Goal: Transaction & Acquisition: Download file/media

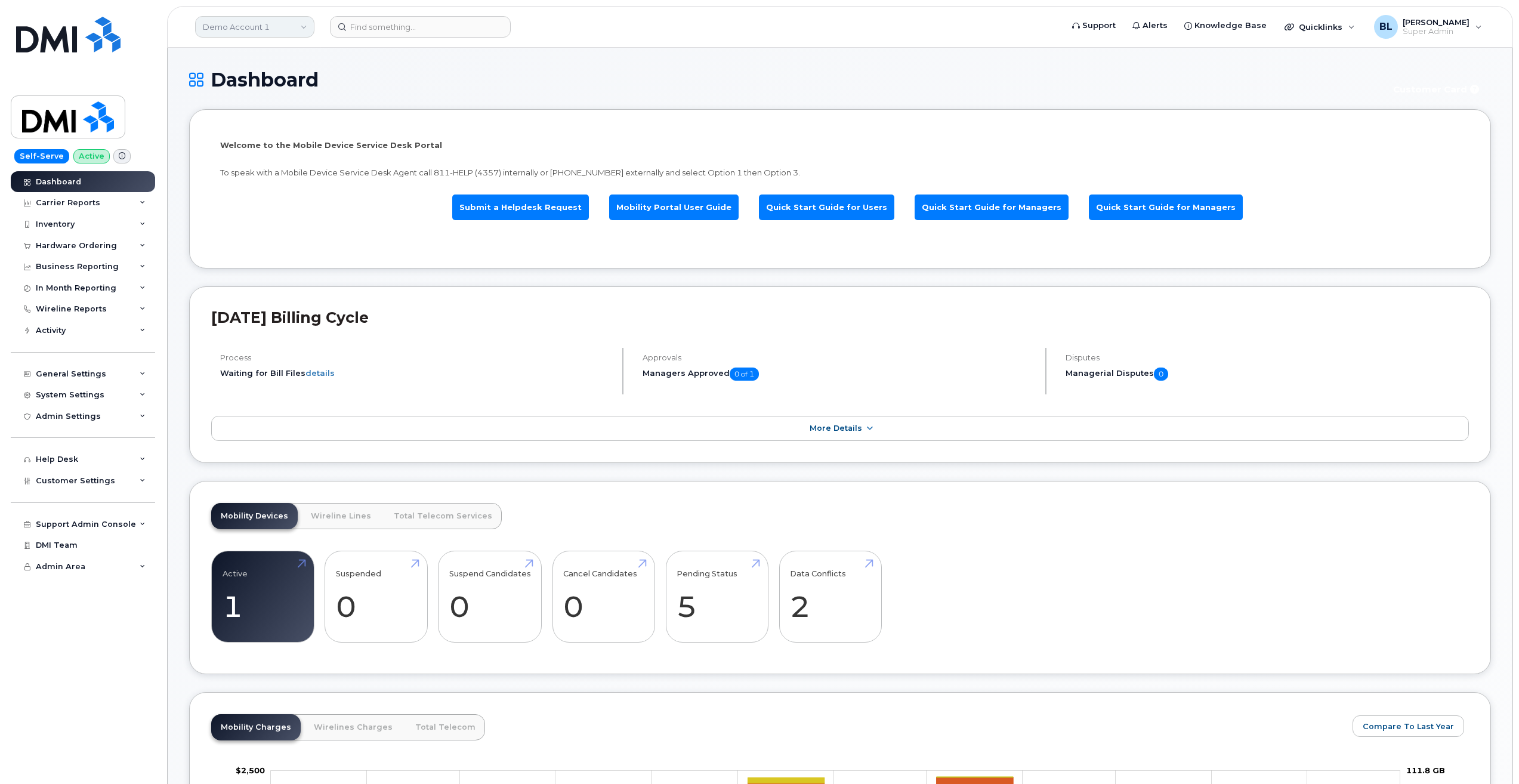
click at [245, 24] on link "Demo Account 1" at bounding box center [254, 27] width 120 height 21
type input "tc e"
click at [234, 111] on span "TC Energy" at bounding box center [226, 112] width 40 height 12
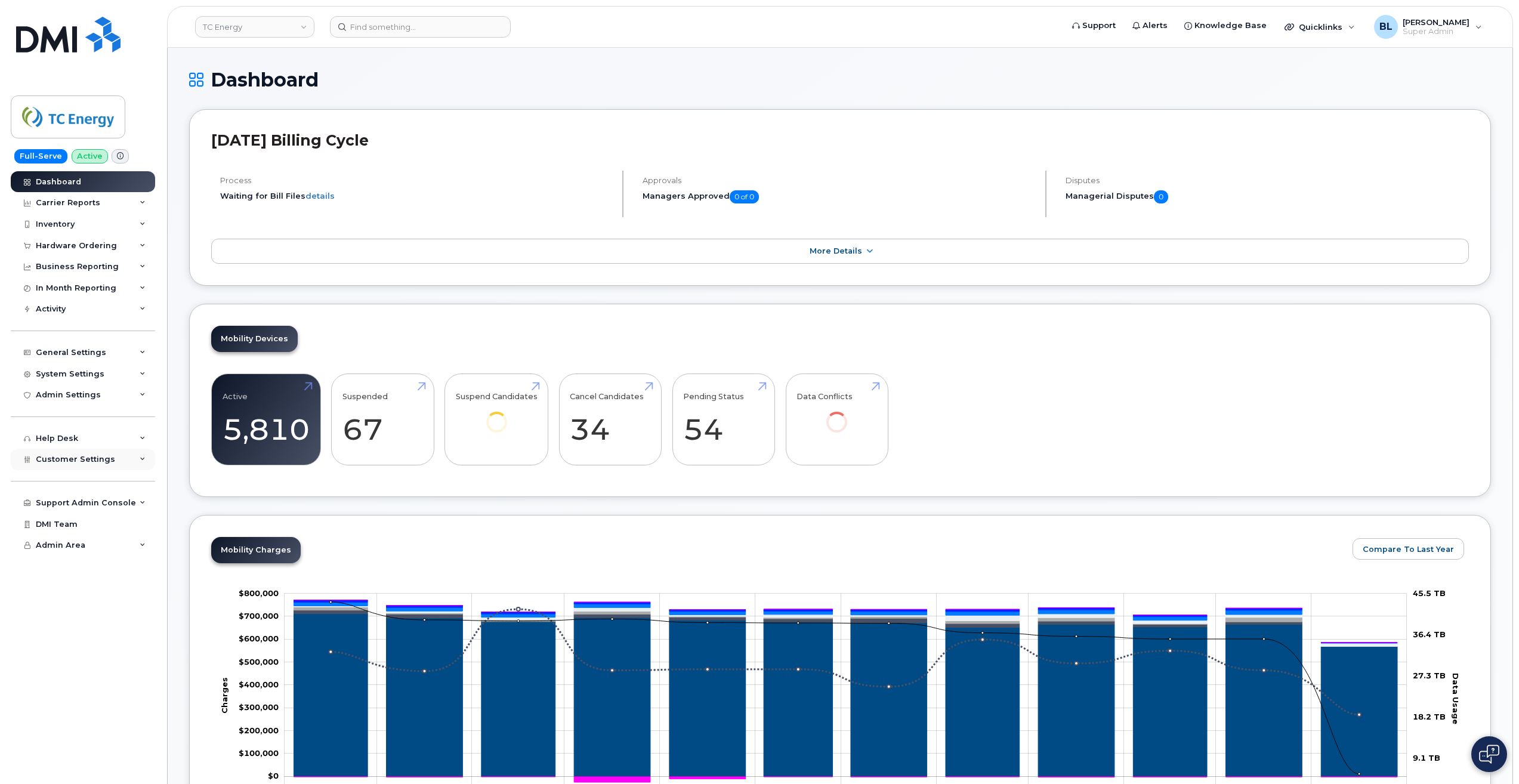
click at [89, 455] on span "Customer Settings" at bounding box center [75, 459] width 79 height 9
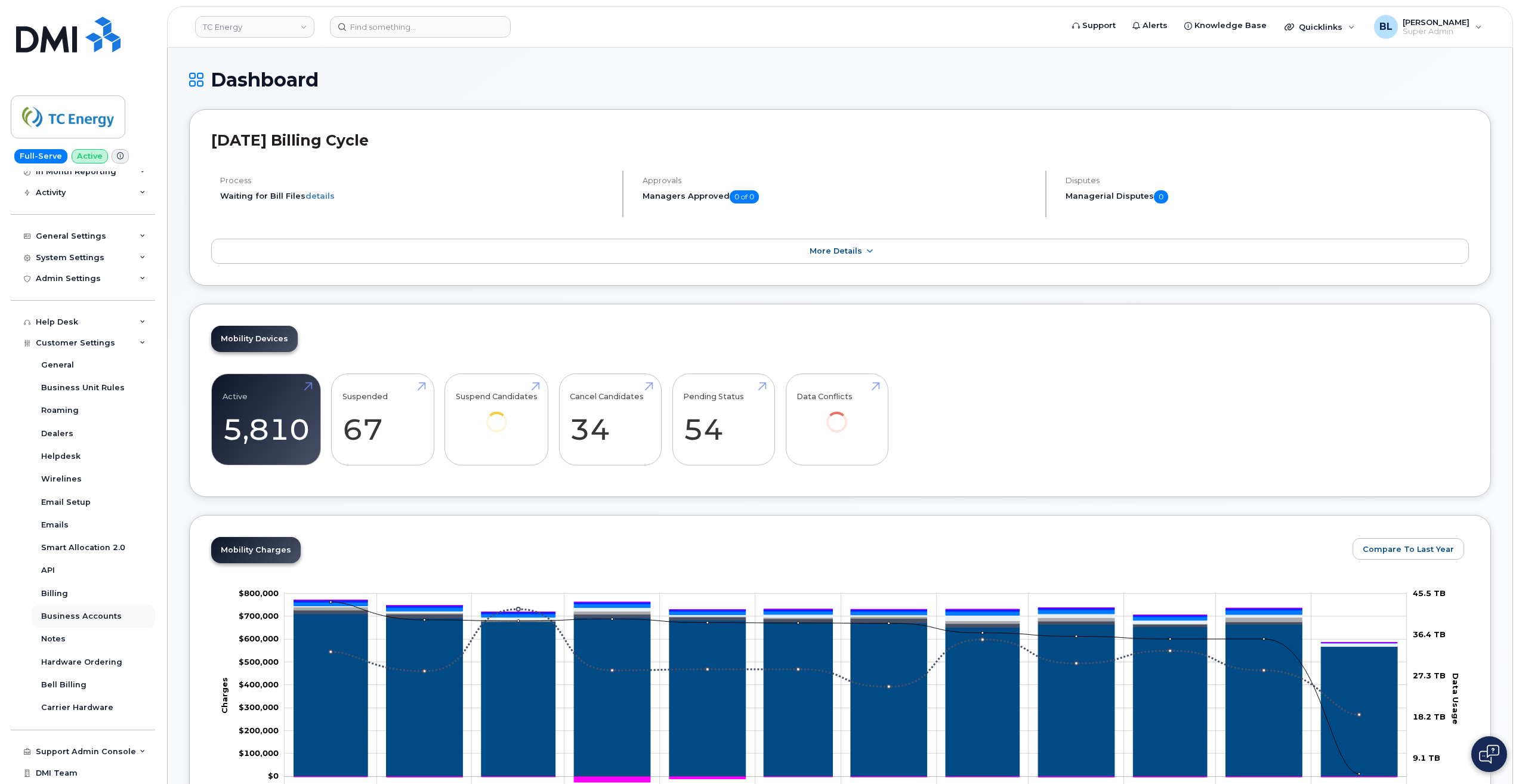
scroll to position [137, 0]
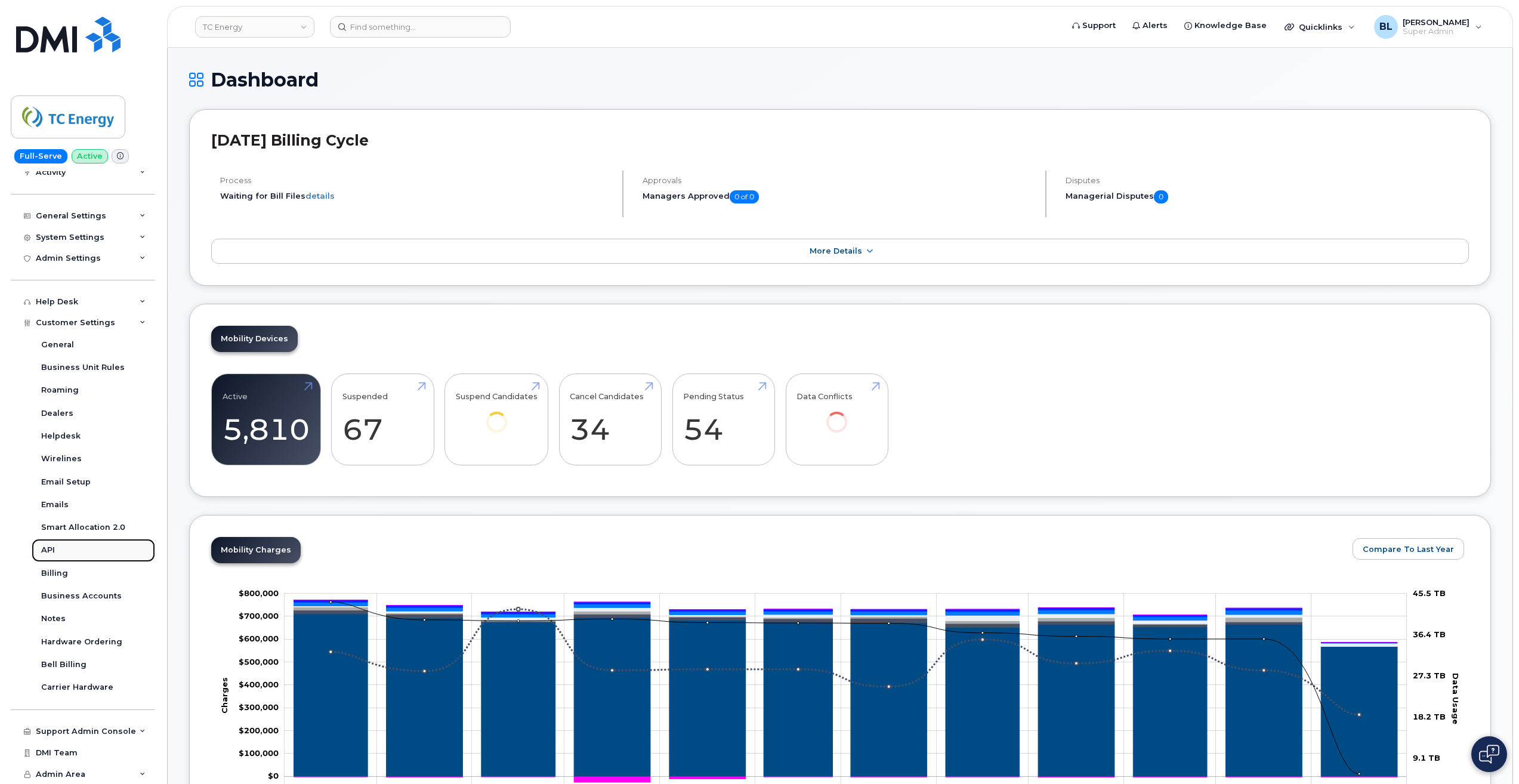
click at [47, 554] on div "API" at bounding box center [48, 550] width 14 height 11
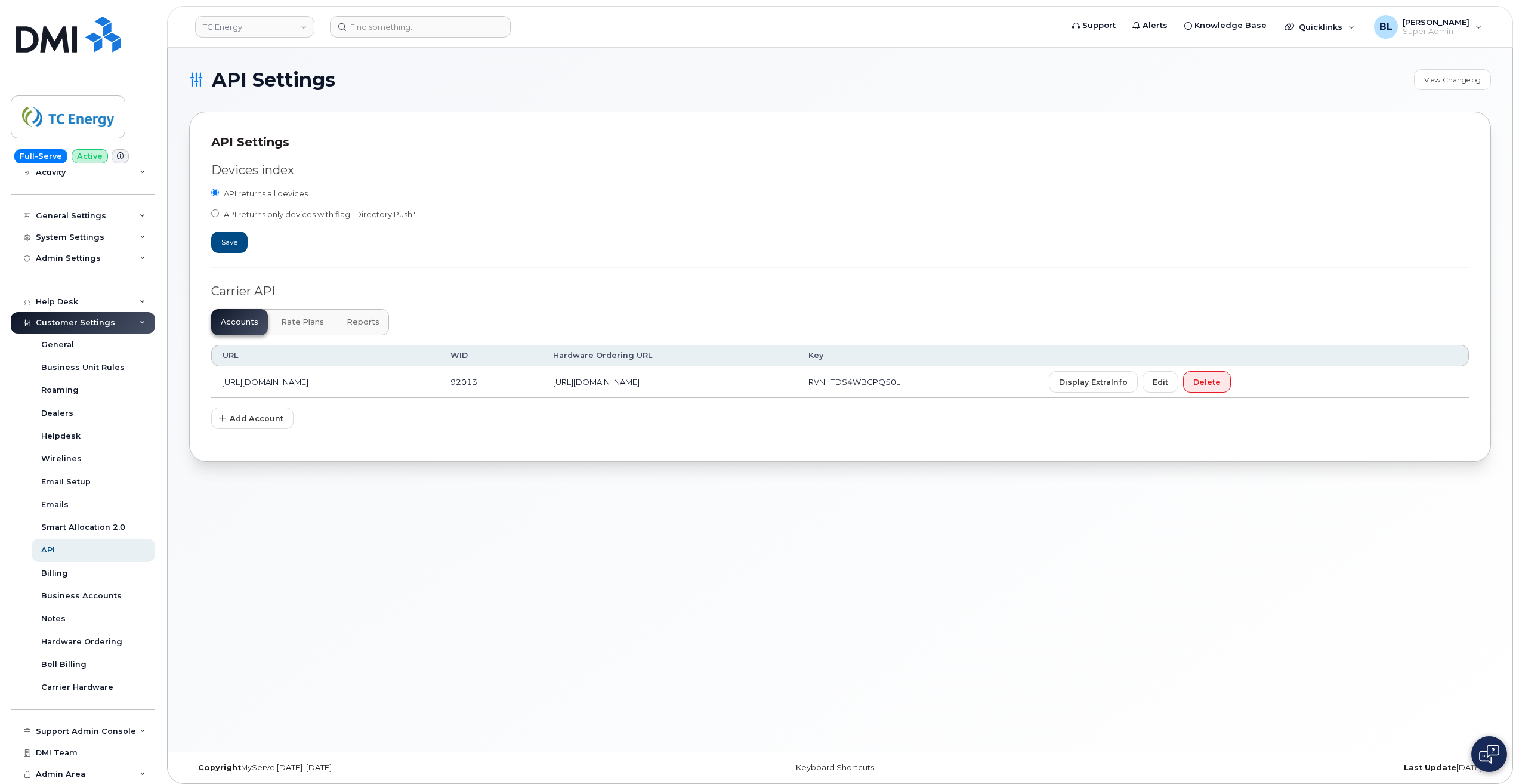
click at [357, 331] on button "Reports" at bounding box center [363, 322] width 52 height 26
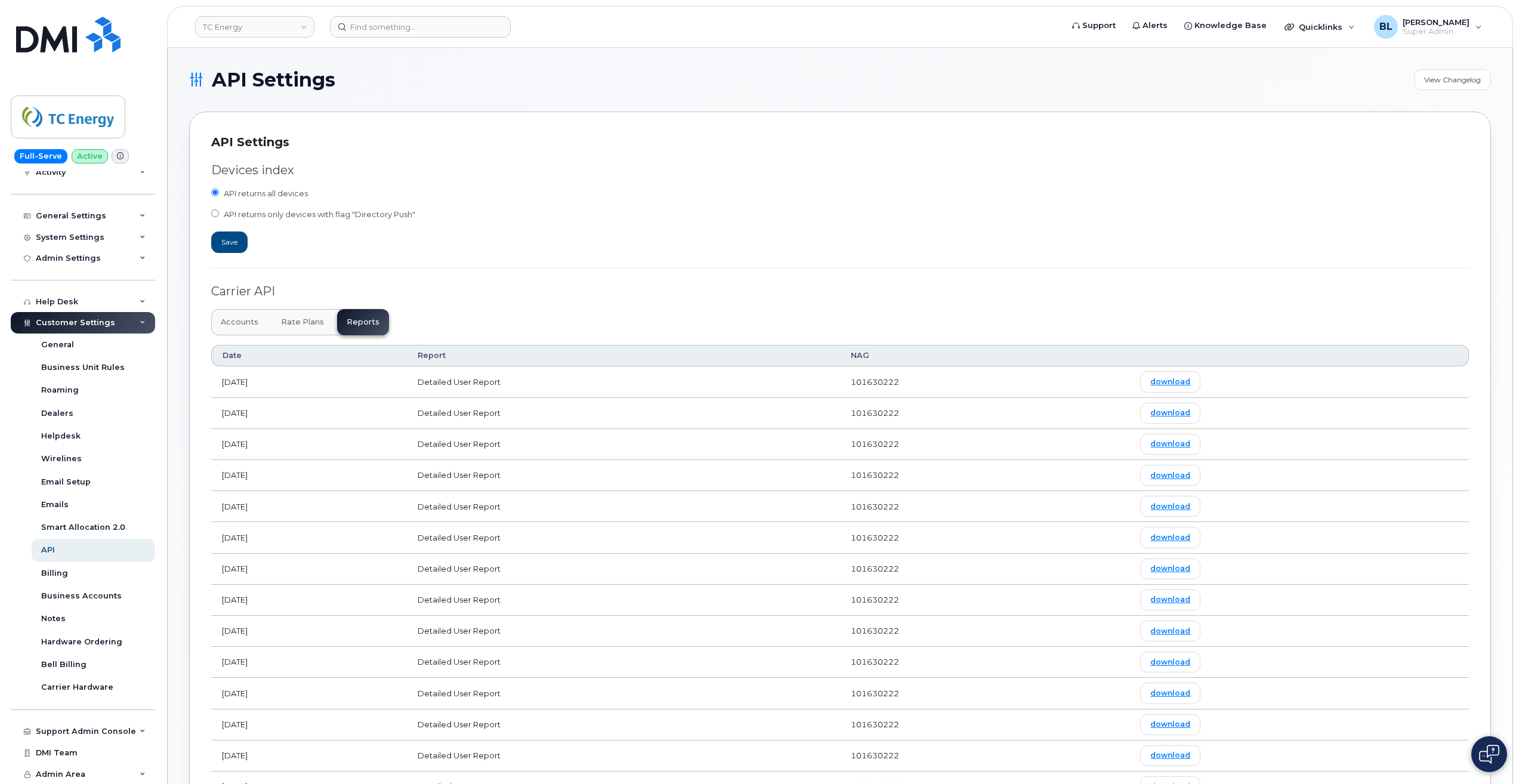
drag, startPoint x: 553, startPoint y: 299, endPoint x: 578, endPoint y: 280, distance: 31.4
click at [553, 299] on div "Carrier API" at bounding box center [840, 291] width 1258 height 17
click at [592, 273] on div "Devices index API returns all devices API returns only devices with flag "Direc…" at bounding box center [840, 668] width 1258 height 1036
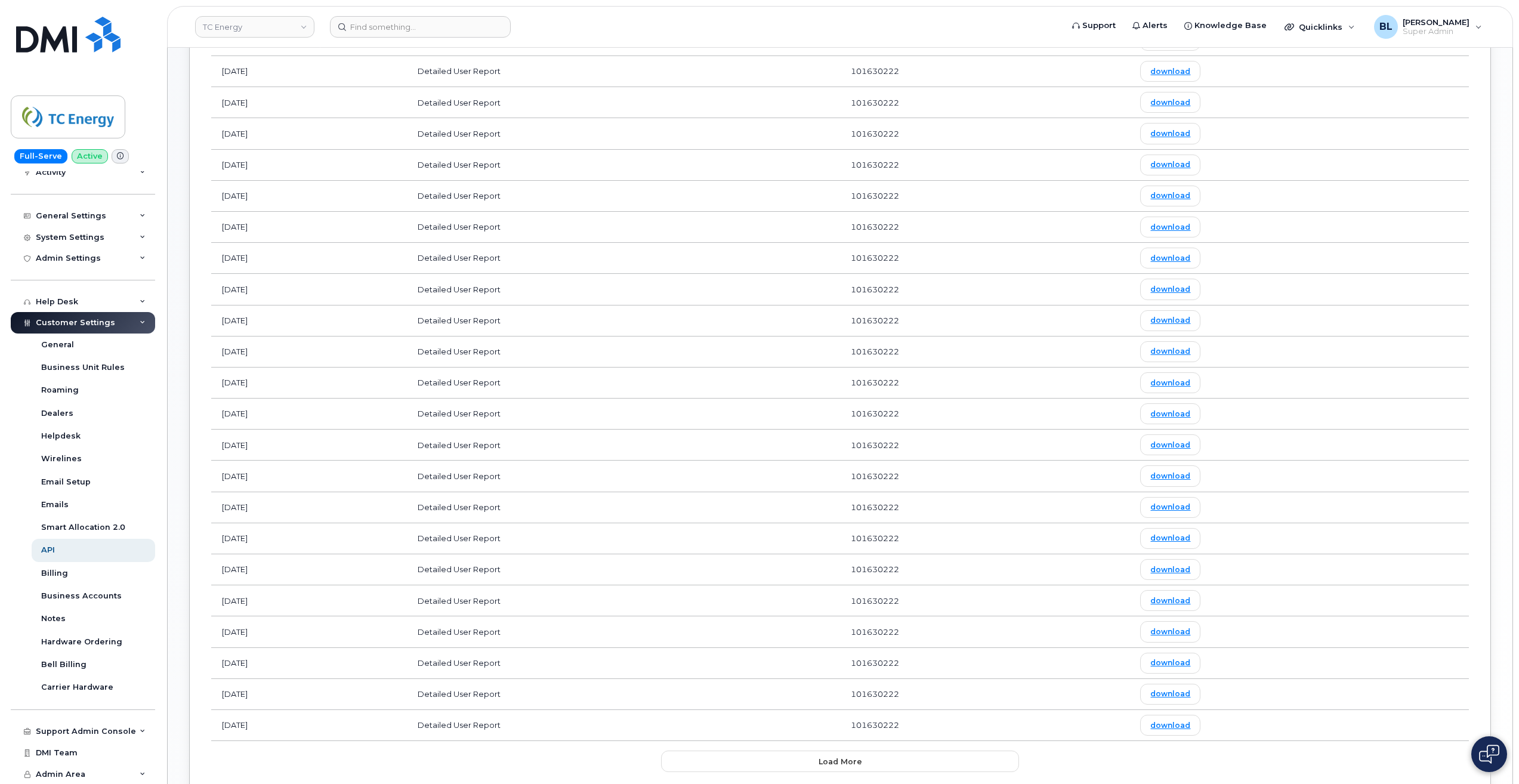
scroll to position [485, 0]
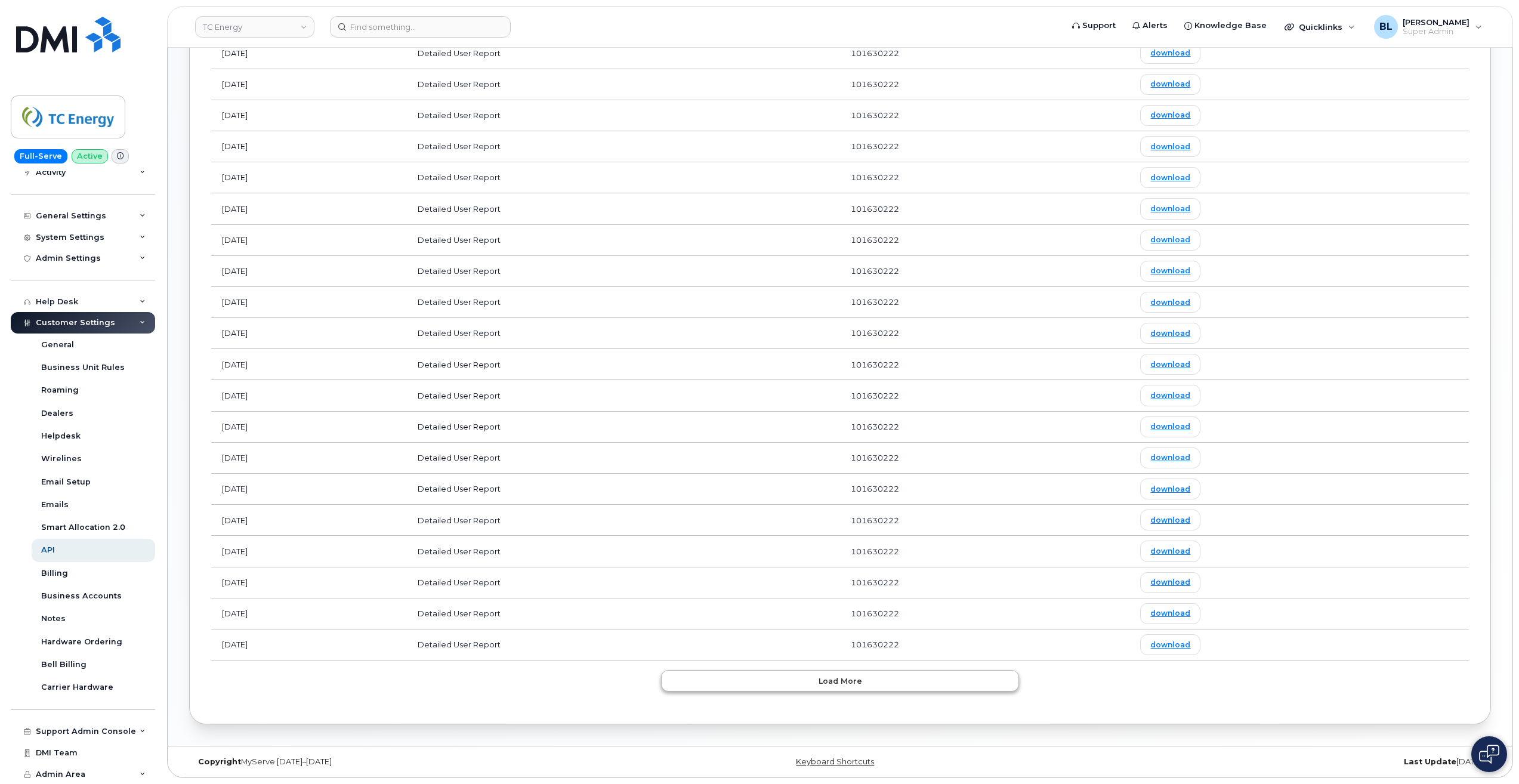
drag, startPoint x: 852, startPoint y: 694, endPoint x: 852, endPoint y: 686, distance: 8.0
click at [852, 694] on div "Devices index API returns all devices API returns only devices with flag "Direc…" at bounding box center [840, 184] width 1258 height 1036
click at [853, 685] on span "Load more" at bounding box center [840, 681] width 44 height 12
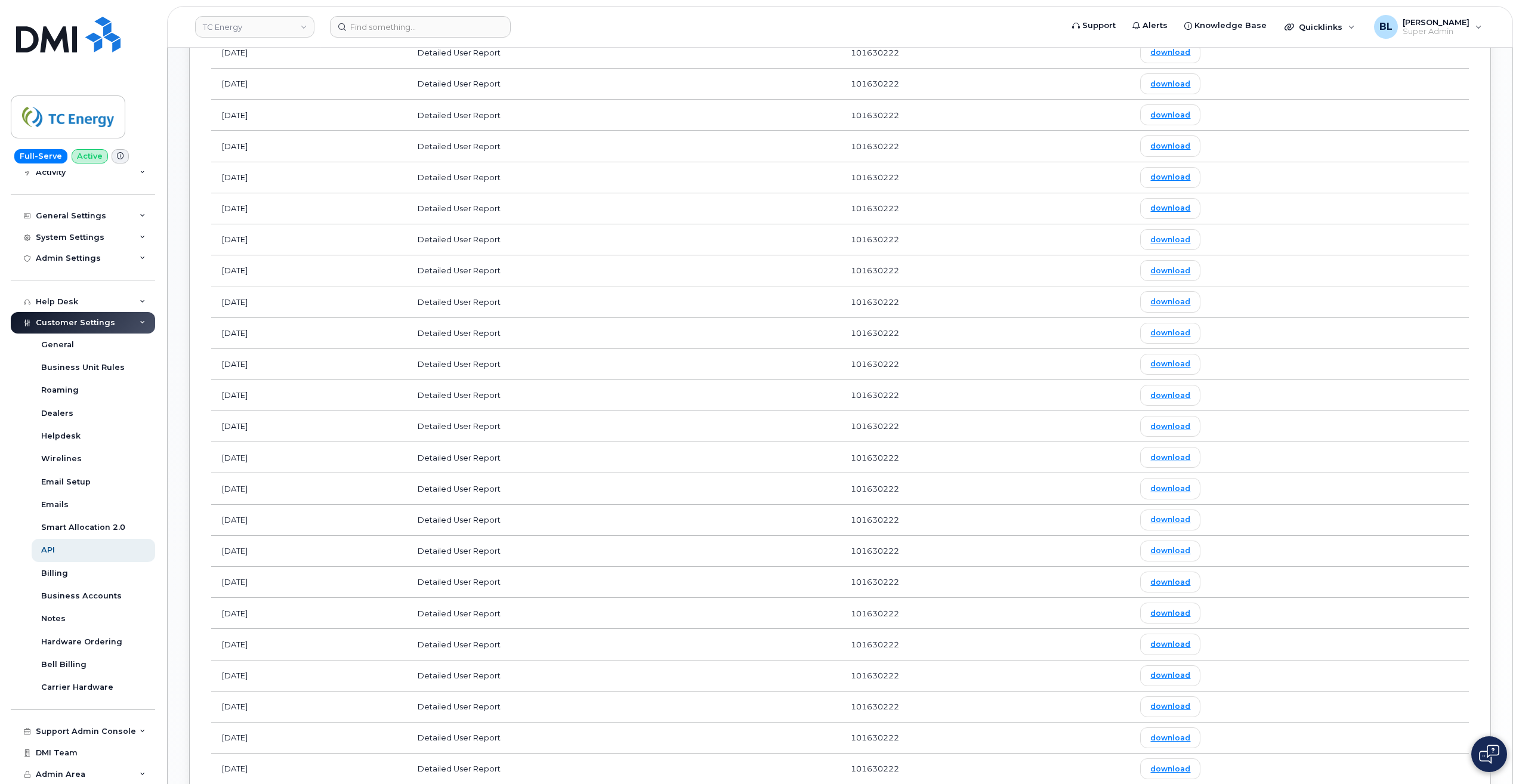
scroll to position [1262, 0]
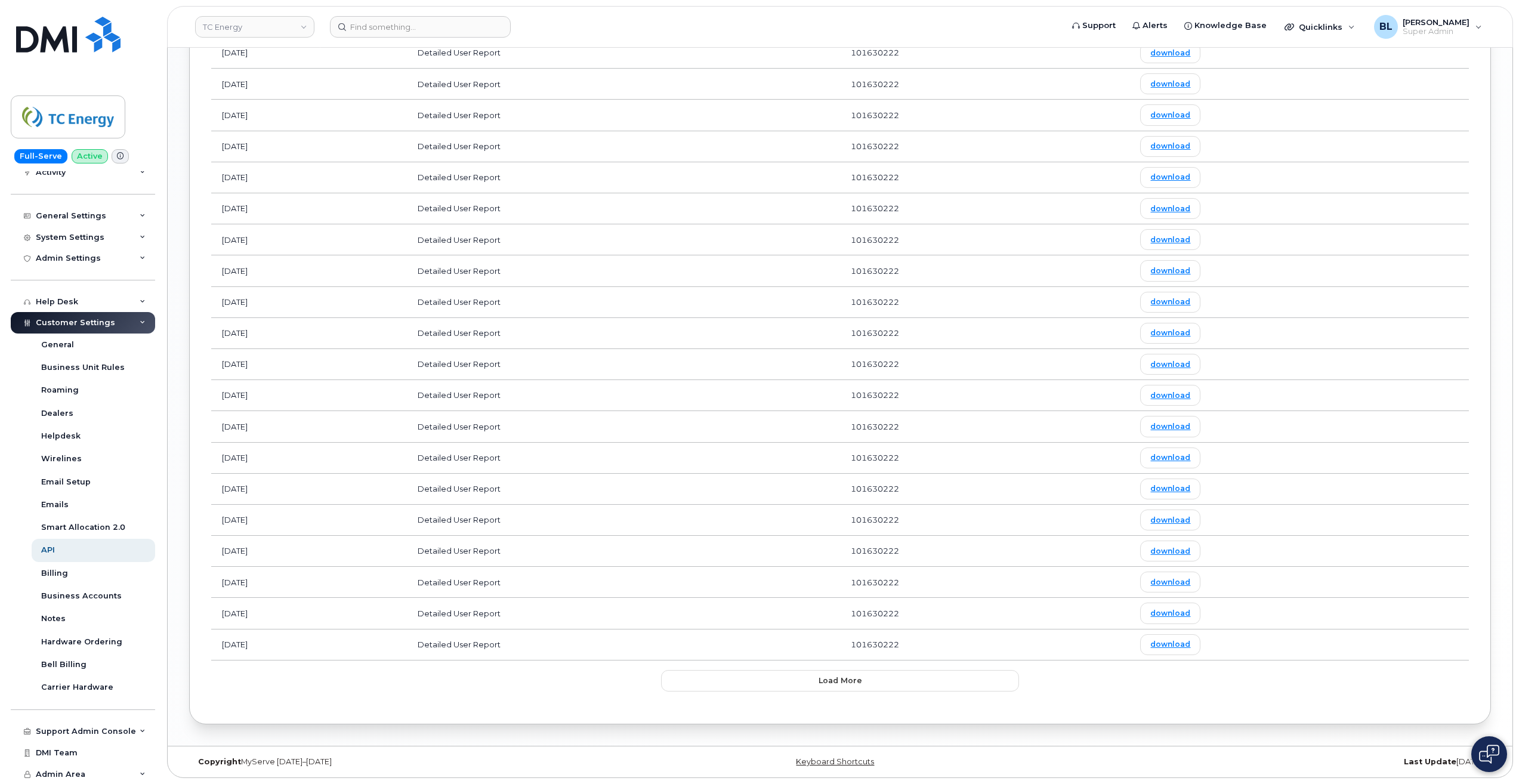
click at [792, 681] on button "Load more" at bounding box center [840, 680] width 358 height 21
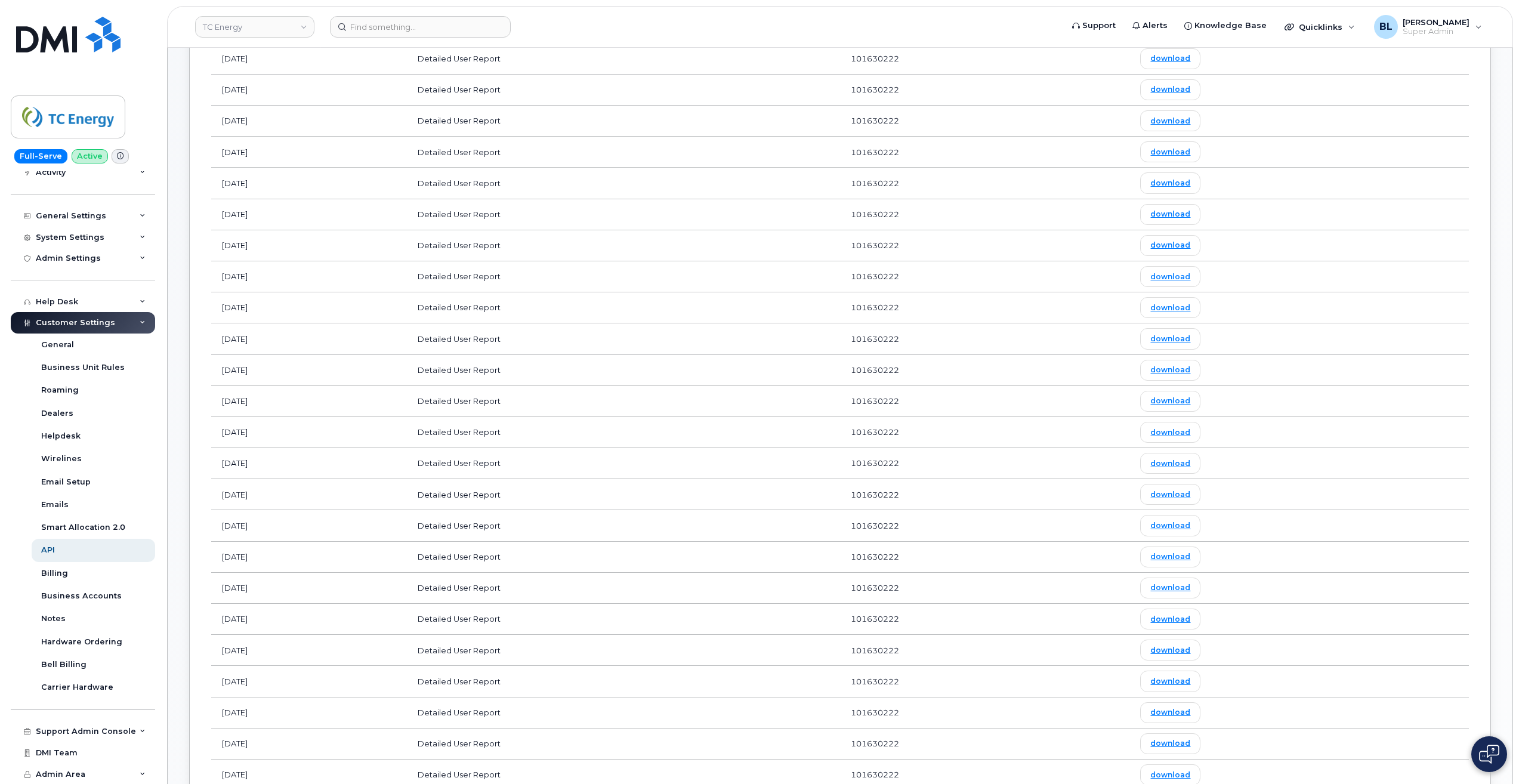
scroll to position [0, 0]
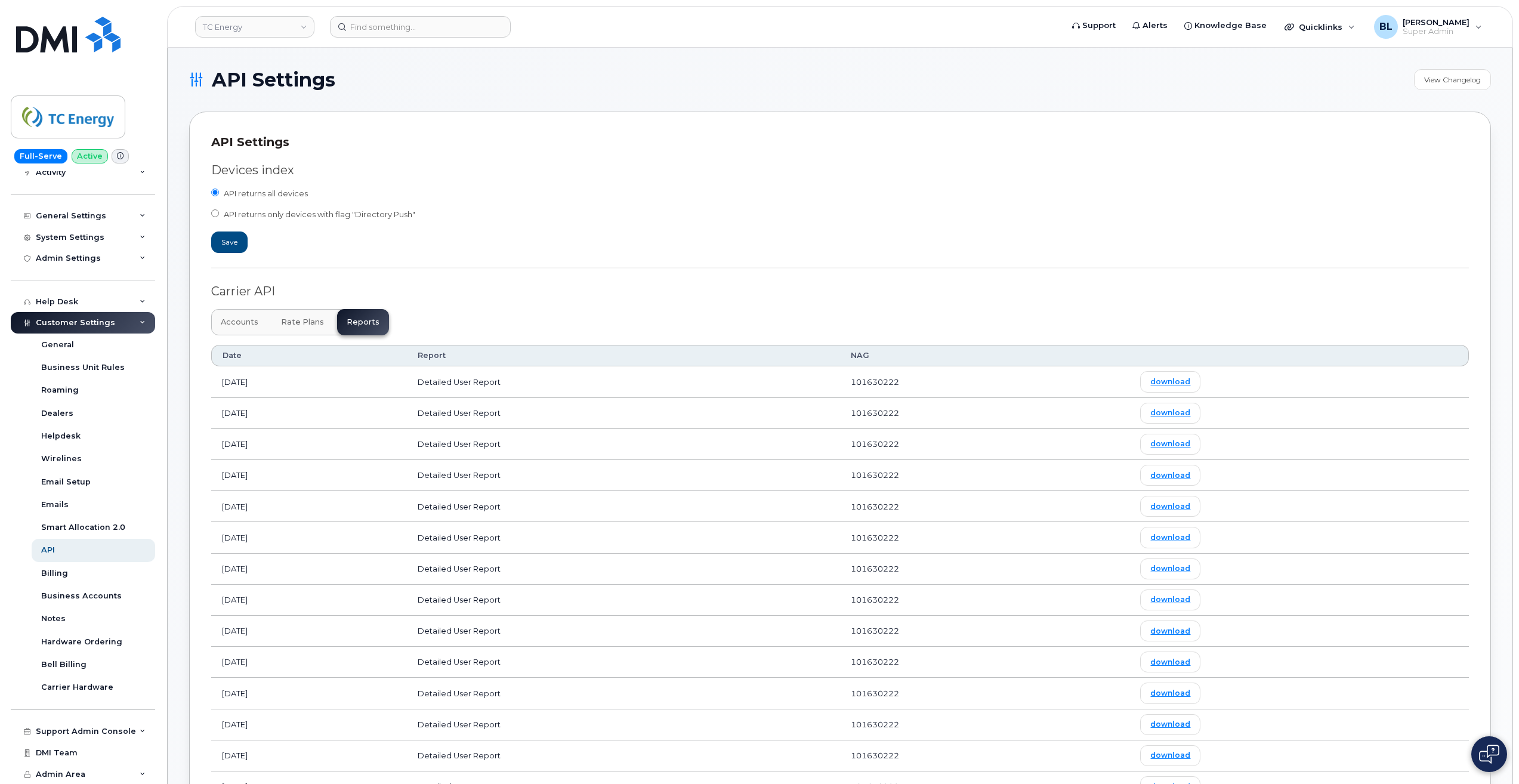
drag, startPoint x: 790, startPoint y: 449, endPoint x: 830, endPoint y: 83, distance: 368.2
drag, startPoint x: 546, startPoint y: 105, endPoint x: 503, endPoint y: 33, distance: 83.9
click at [485, 26] on input at bounding box center [420, 27] width 180 height 21
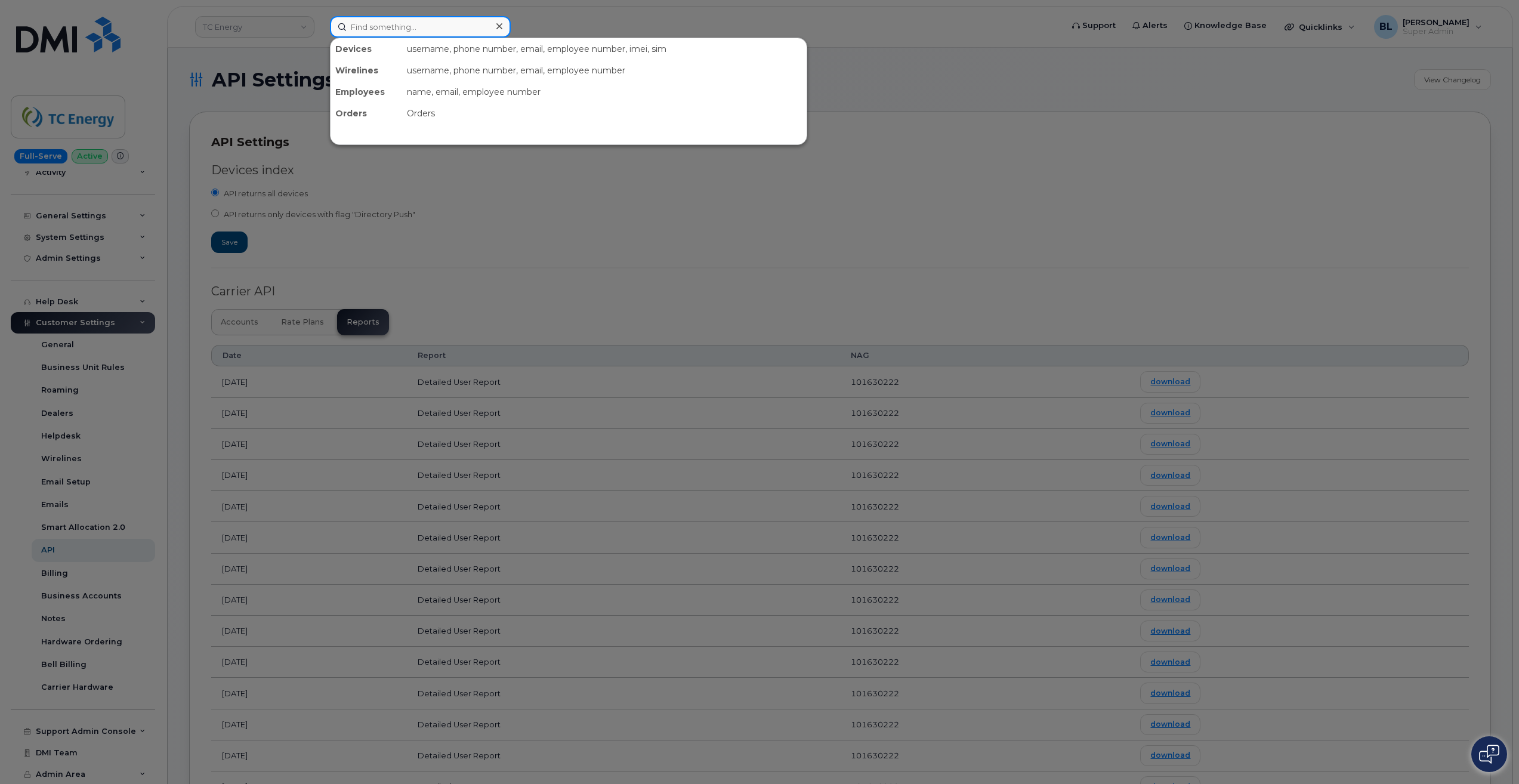
paste input "5067440692"
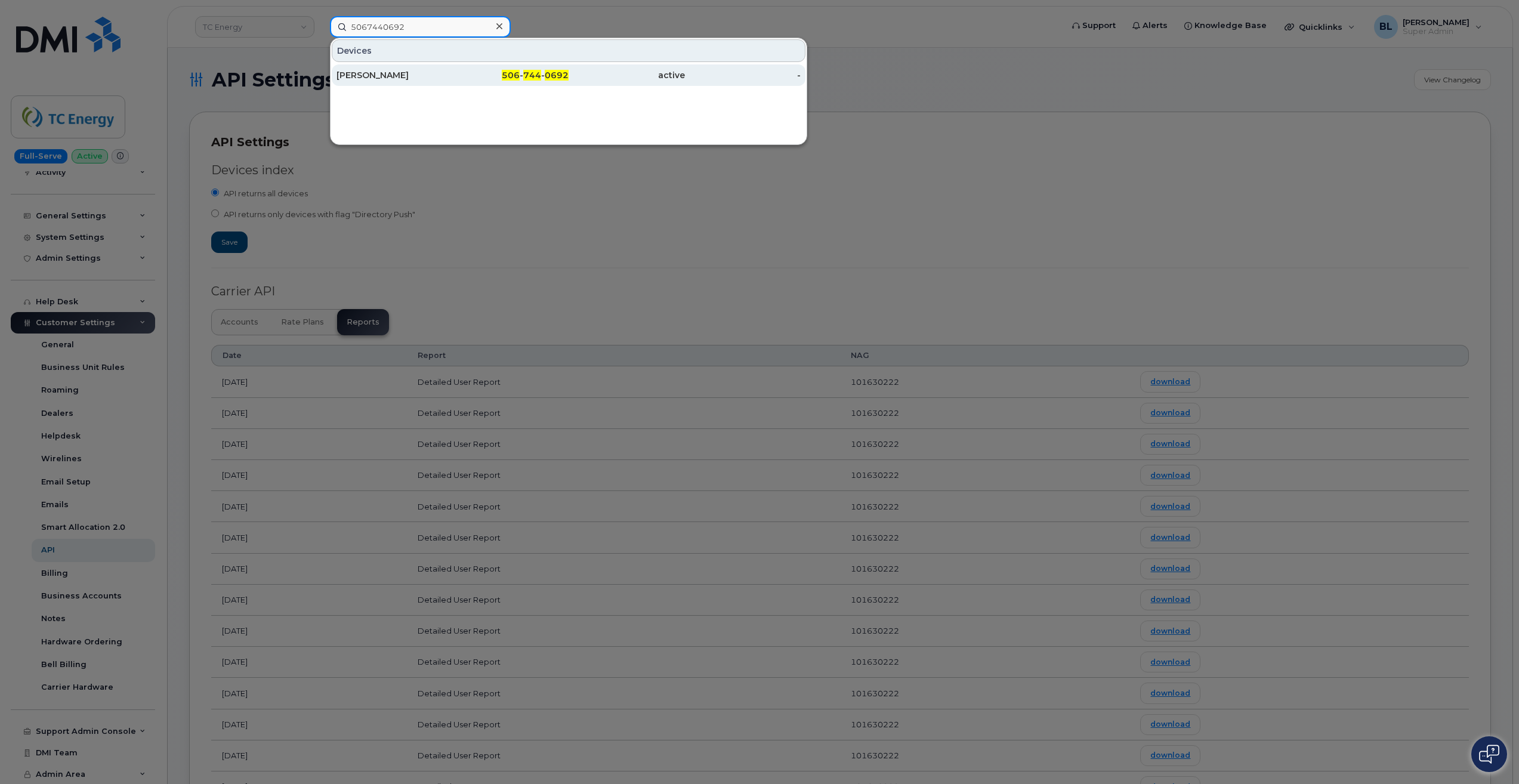
type input "5067440692"
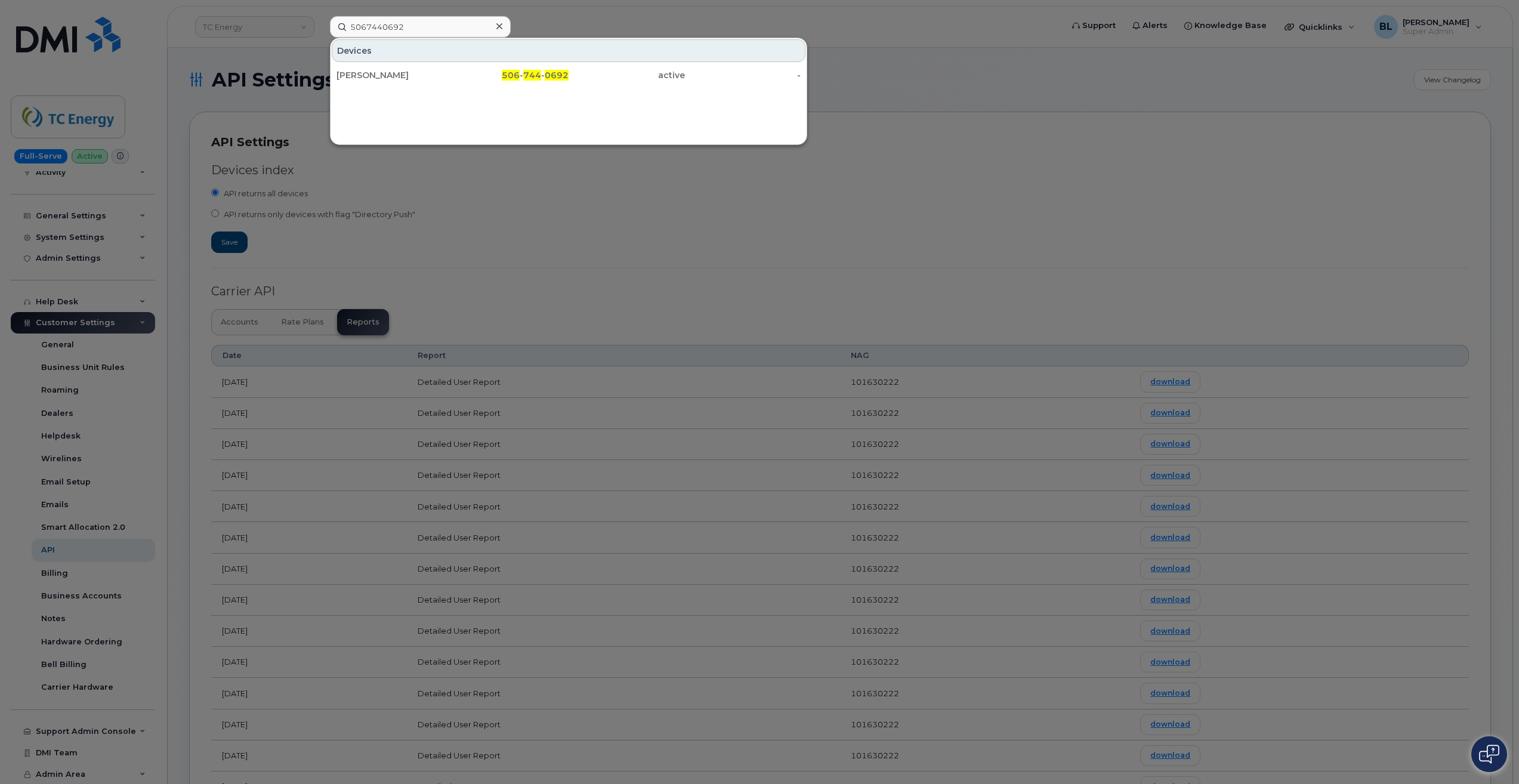
click at [1094, 243] on div at bounding box center [760, 392] width 1519 height 784
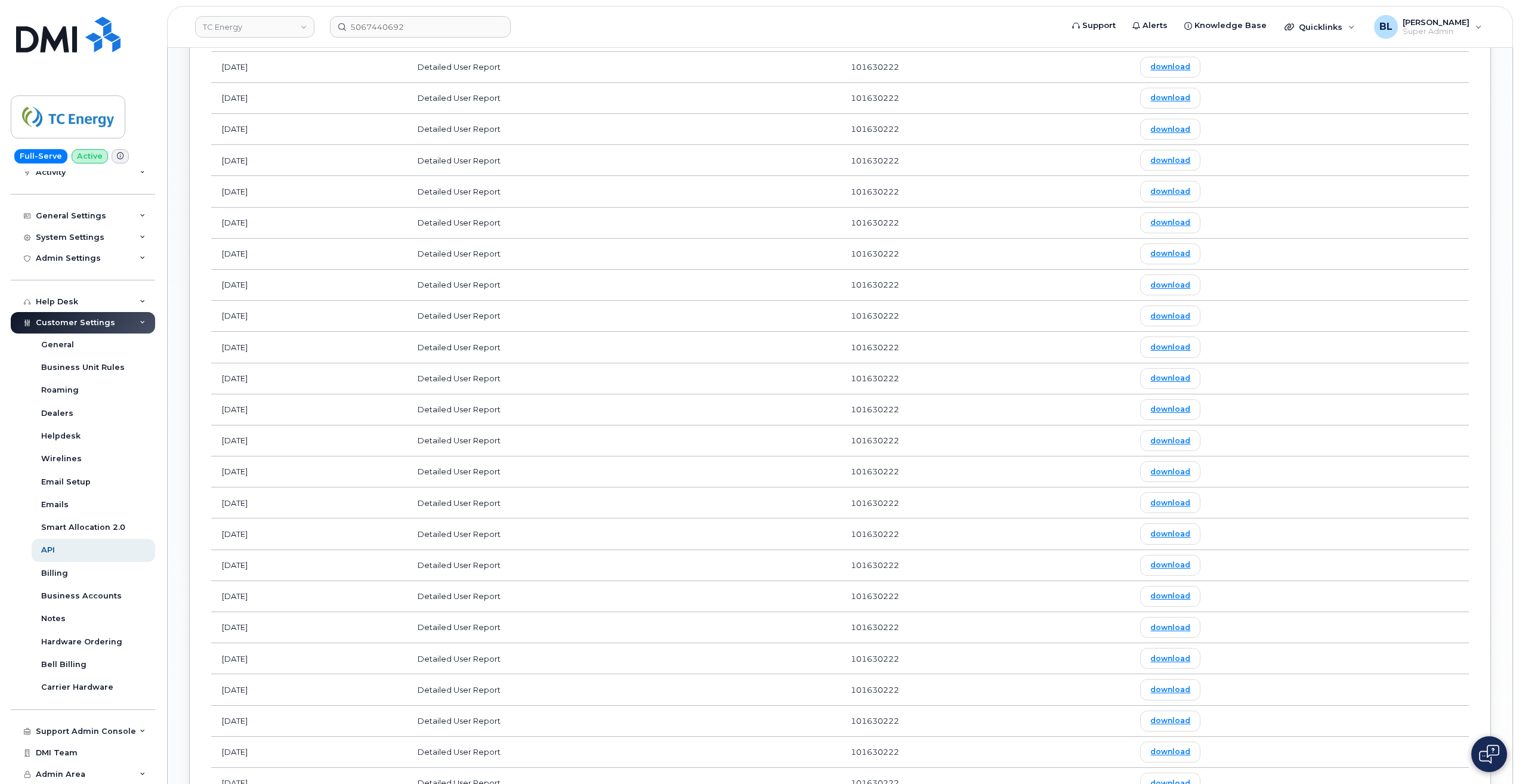
scroll to position [208, 0]
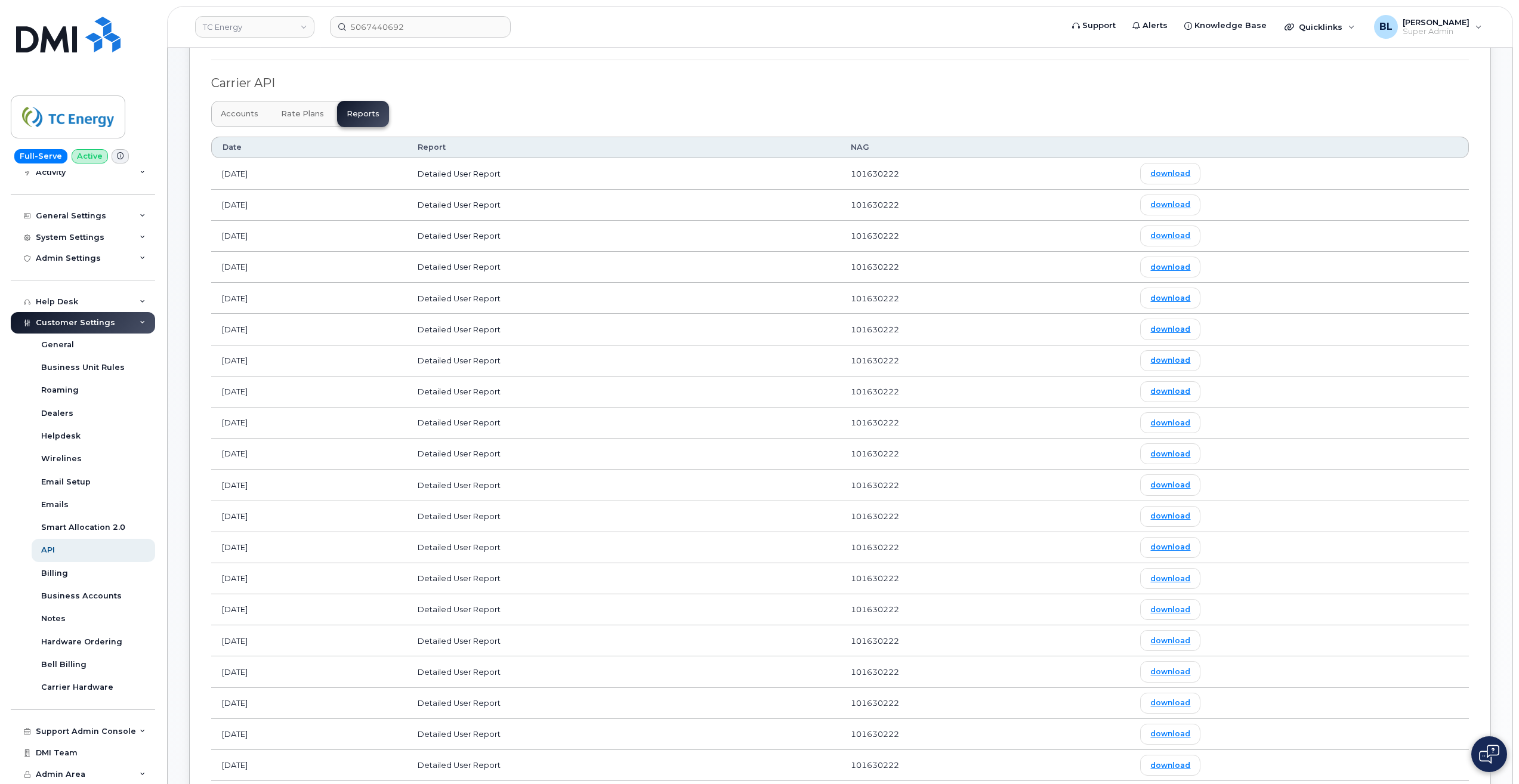
click at [284, 44] on header "TC Energy 5067440692 Support Alerts Knowledge Base Quicklinks Suspend / Cancel …" at bounding box center [839, 27] width 1346 height 42
click at [284, 39] on header "TC Energy 5067440692 Support Alerts Knowledge Base Quicklinks Suspend / Cancel …" at bounding box center [839, 27] width 1346 height 42
click at [283, 27] on link "TC Energy" at bounding box center [254, 27] width 120 height 21
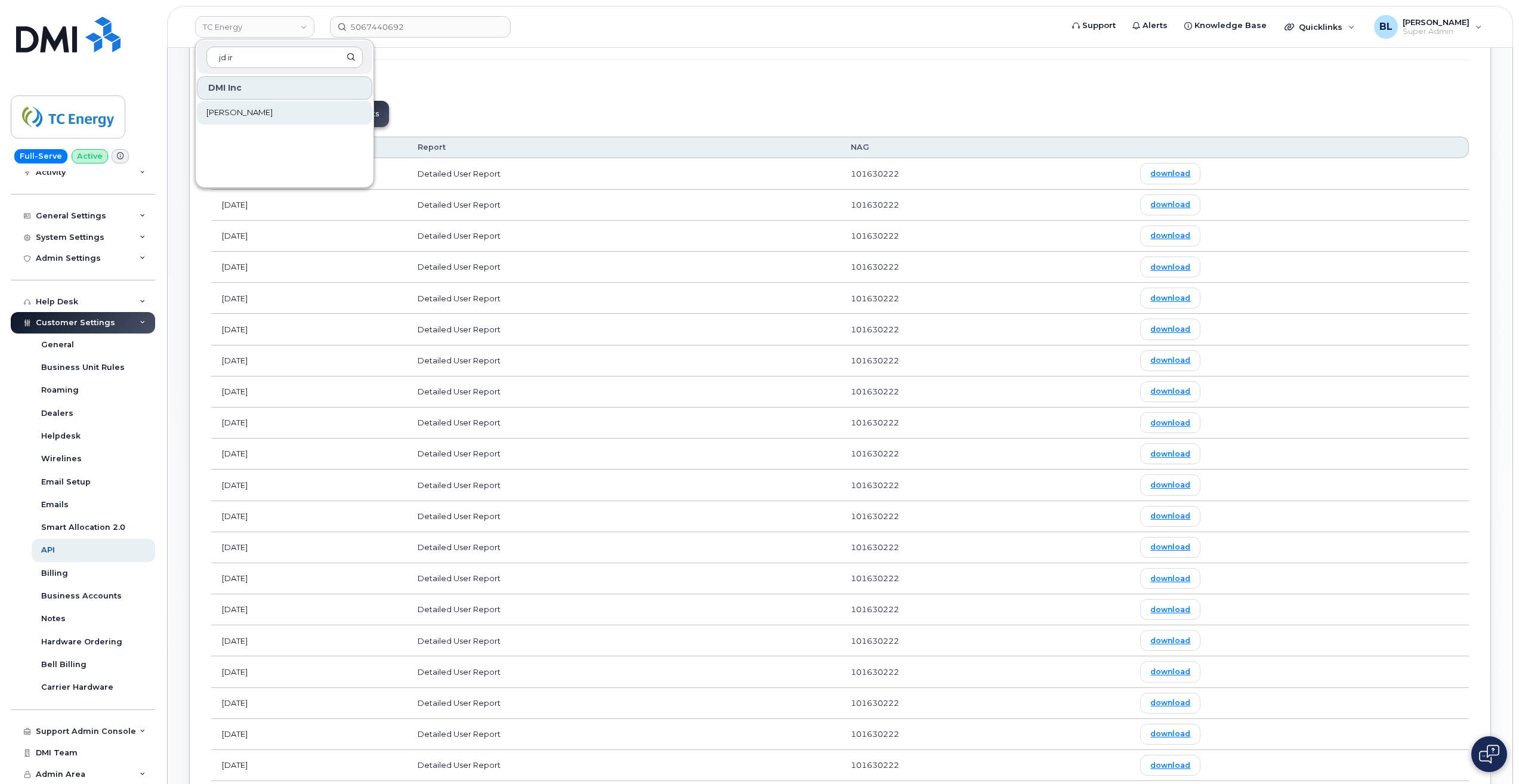
type input "jd ir"
click at [231, 105] on link "JD Irving" at bounding box center [284, 112] width 176 height 24
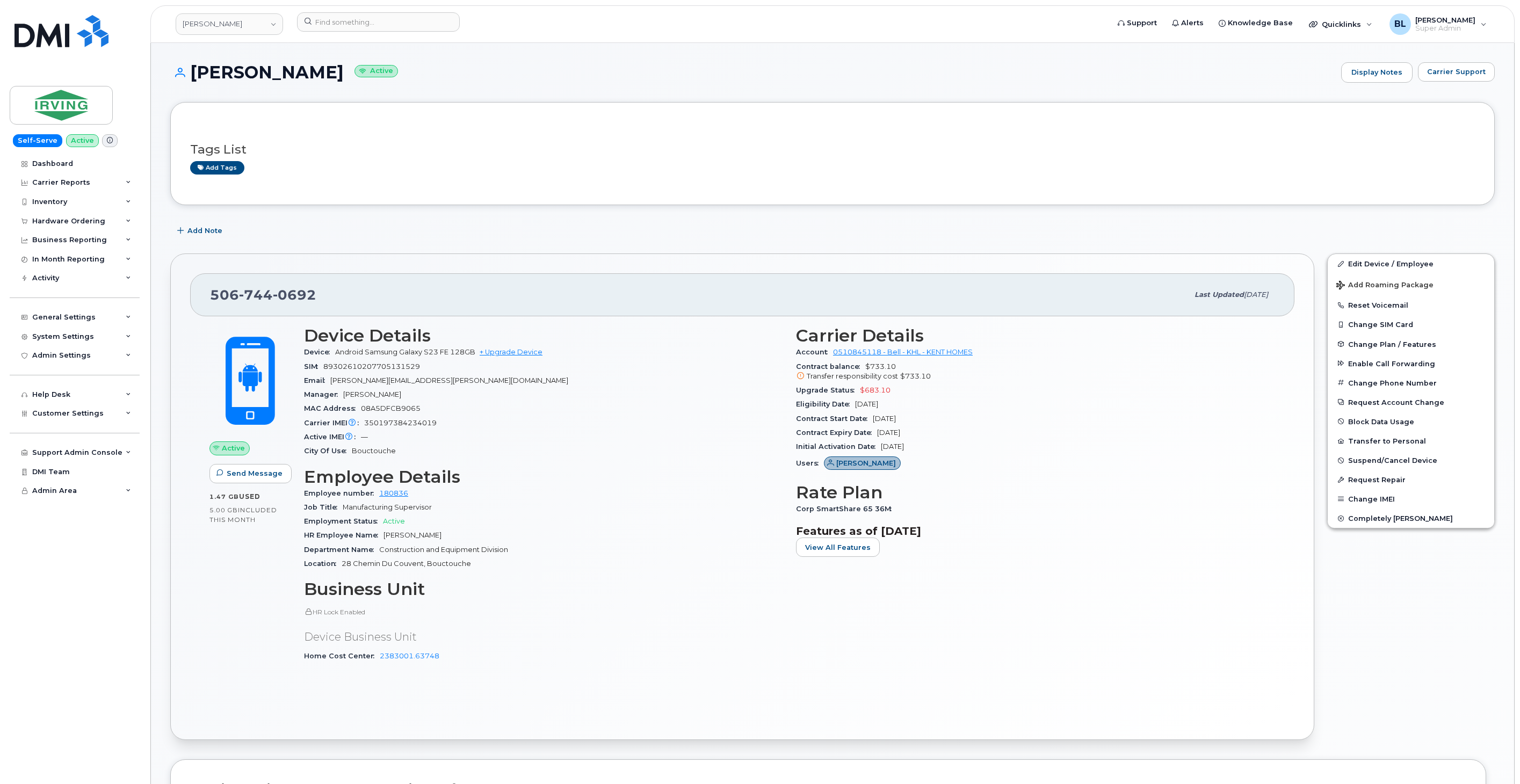
click at [273, 292] on span "744" at bounding box center [294, 295] width 44 height 16
copy span "[PHONE_NUMBER]"
click at [646, 473] on h3 "Employee Details" at bounding box center [543, 476] width 479 height 19
drag, startPoint x: 610, startPoint y: 295, endPoint x: 617, endPoint y: 321, distance: 26.9
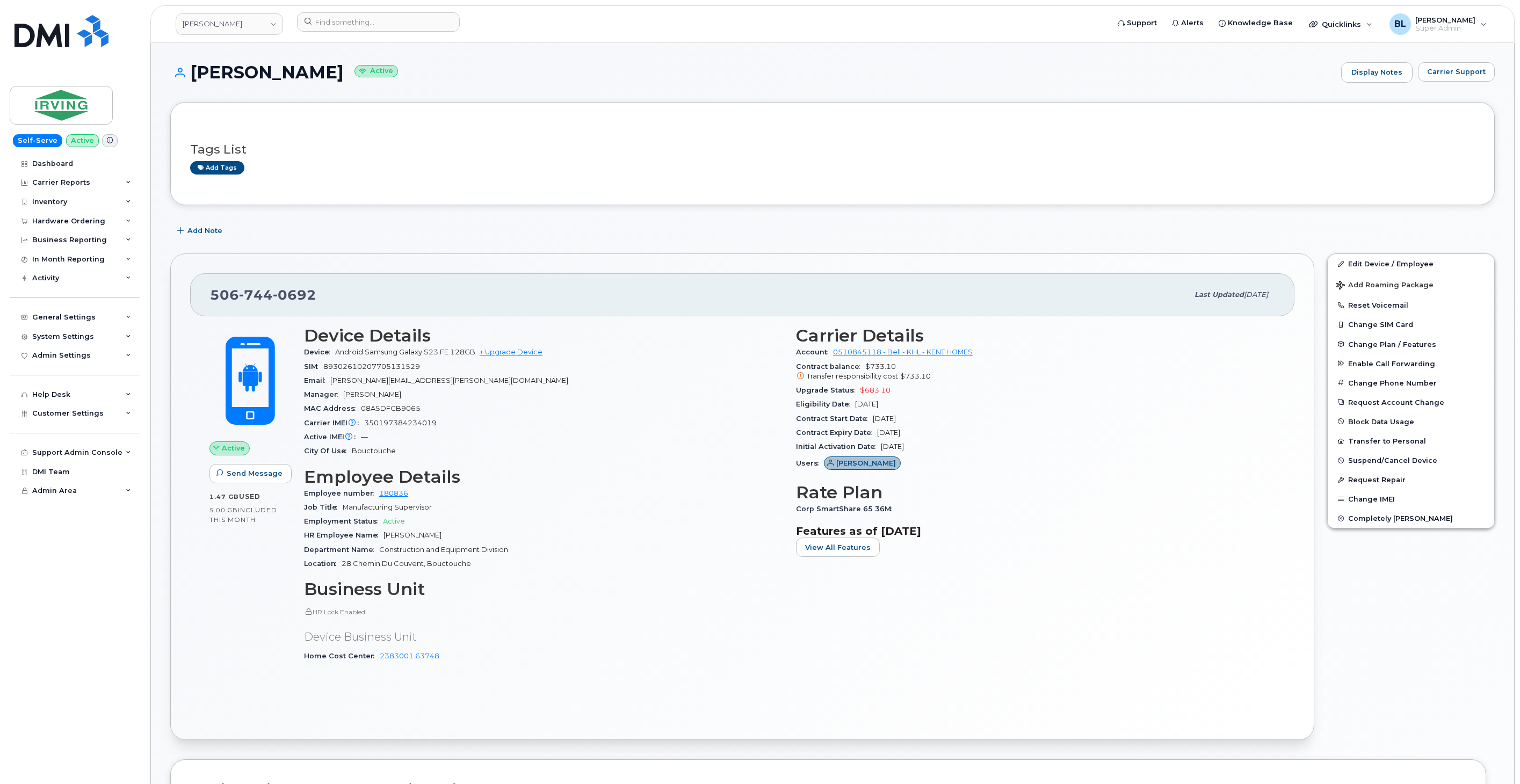
click at [610, 295] on div "506 744 0692" at bounding box center [698, 295] width 978 height 23
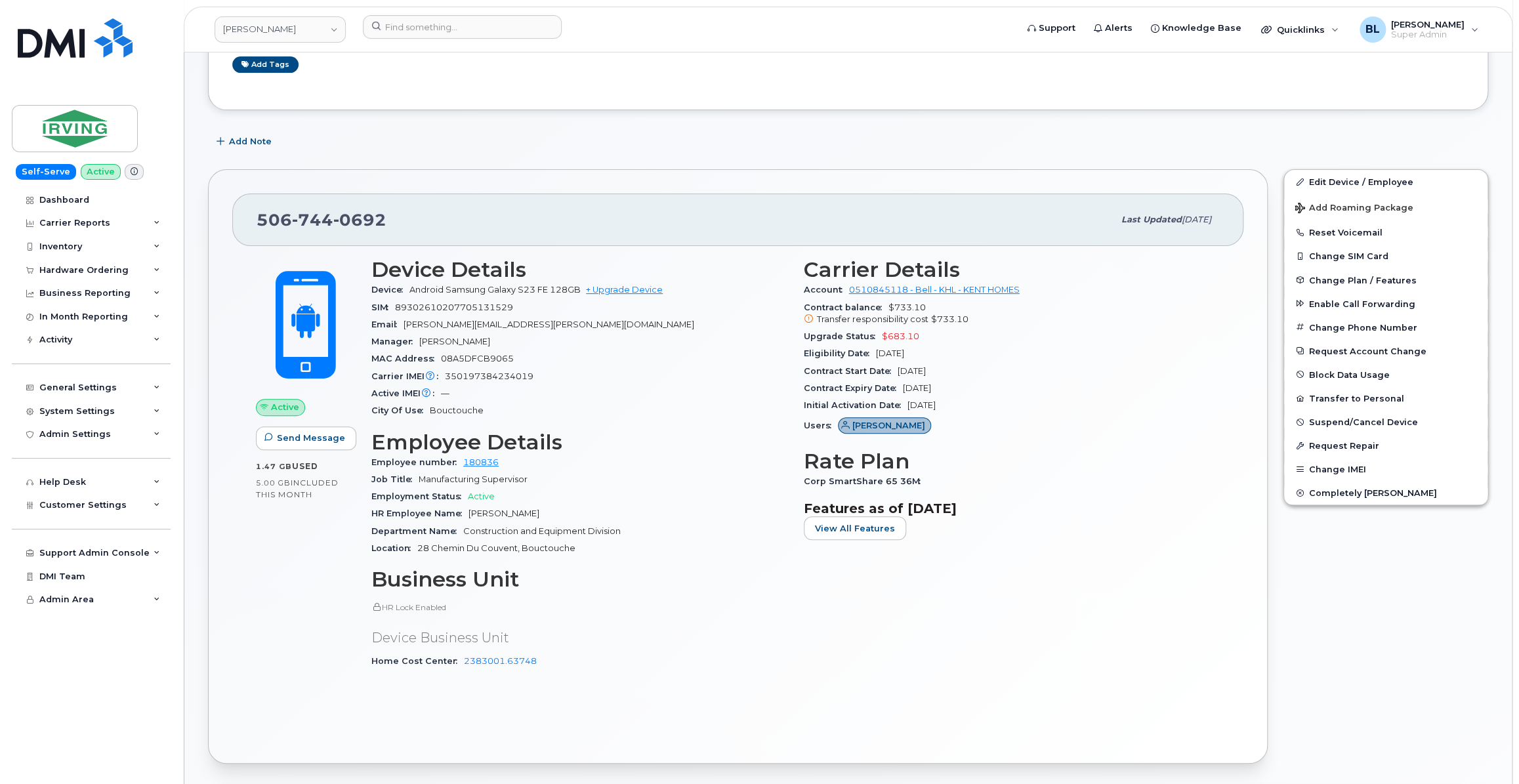
scroll to position [159, 0]
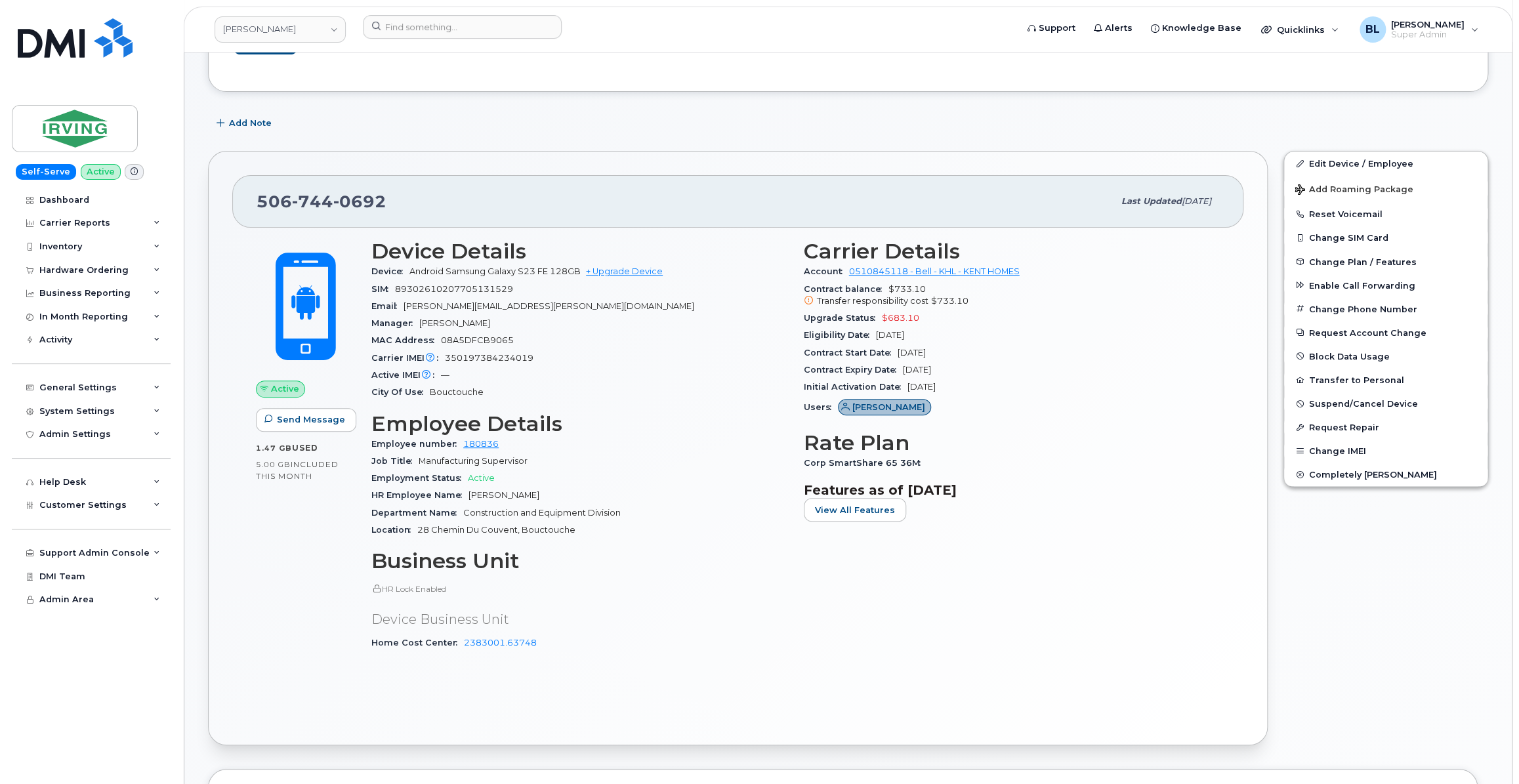
click at [1111, 406] on div "Users LeBlanc, Brandon" at bounding box center [1012, 408] width 417 height 25
click at [1201, 460] on div "Corp SmartShare 65 36M" at bounding box center [1012, 463] width 417 height 17
drag, startPoint x: 1045, startPoint y: 97, endPoint x: 1517, endPoint y: 0, distance: 481.9
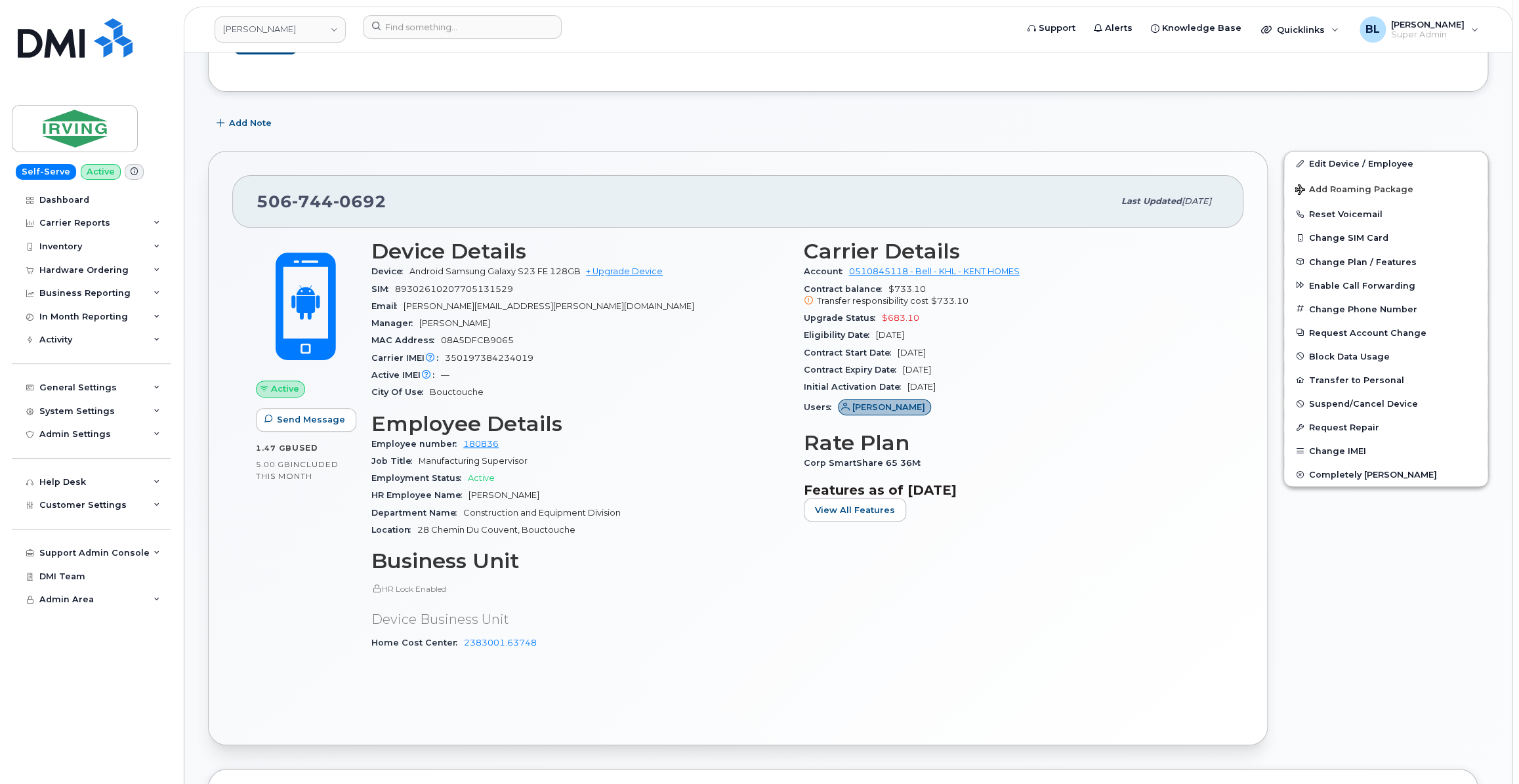
click at [977, 118] on div "Add Note" at bounding box center [848, 123] width 1281 height 23
click at [973, 147] on div "506 744 0692 Last updated Aug 13, 2025 Active Send Message 1.47 GB  used 5.00 G…" at bounding box center [738, 448] width 1075 height 610
click at [945, 134] on div "Add Note" at bounding box center [848, 123] width 1281 height 23
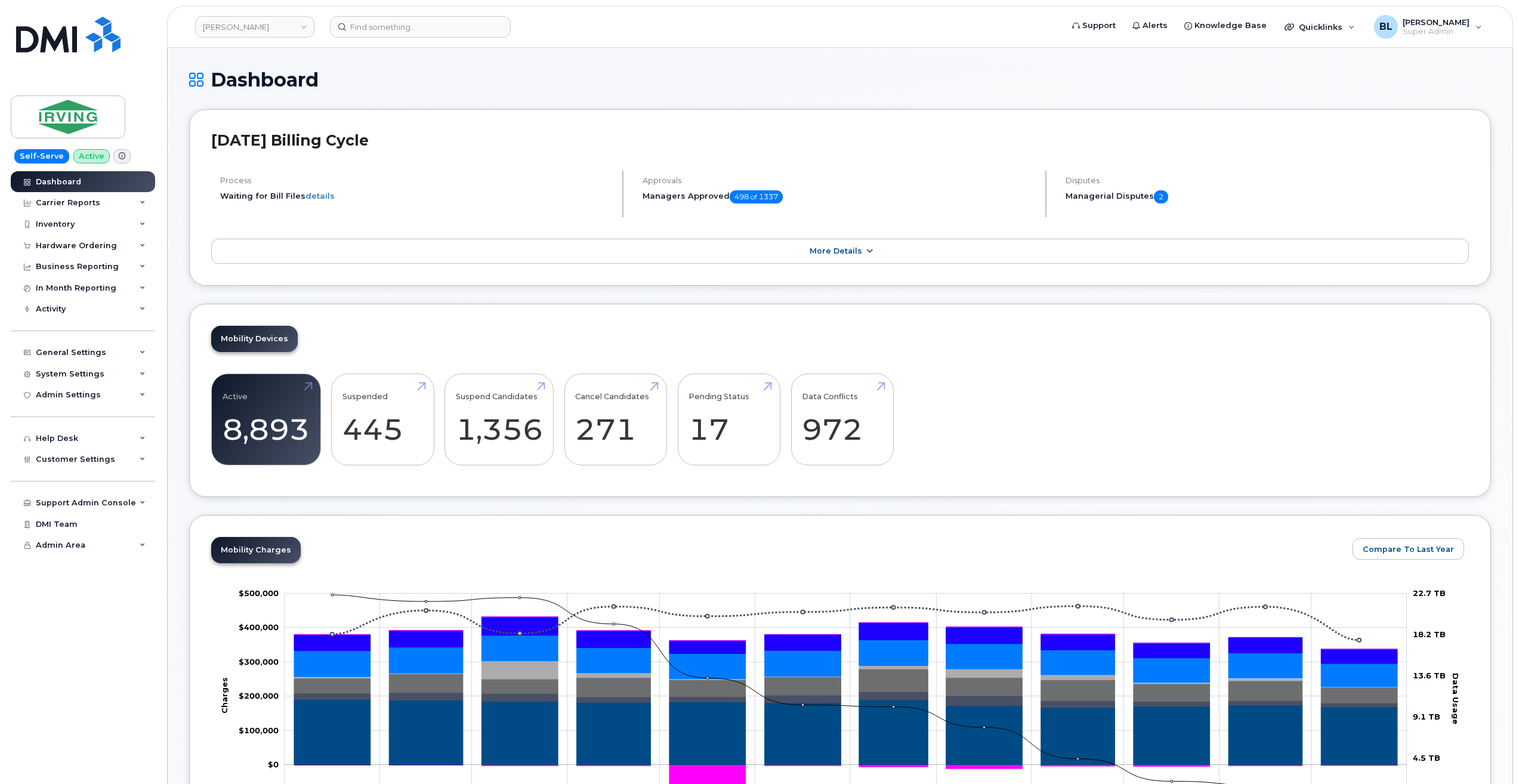
click at [620, 247] on link "More Details" at bounding box center [840, 251] width 1258 height 25
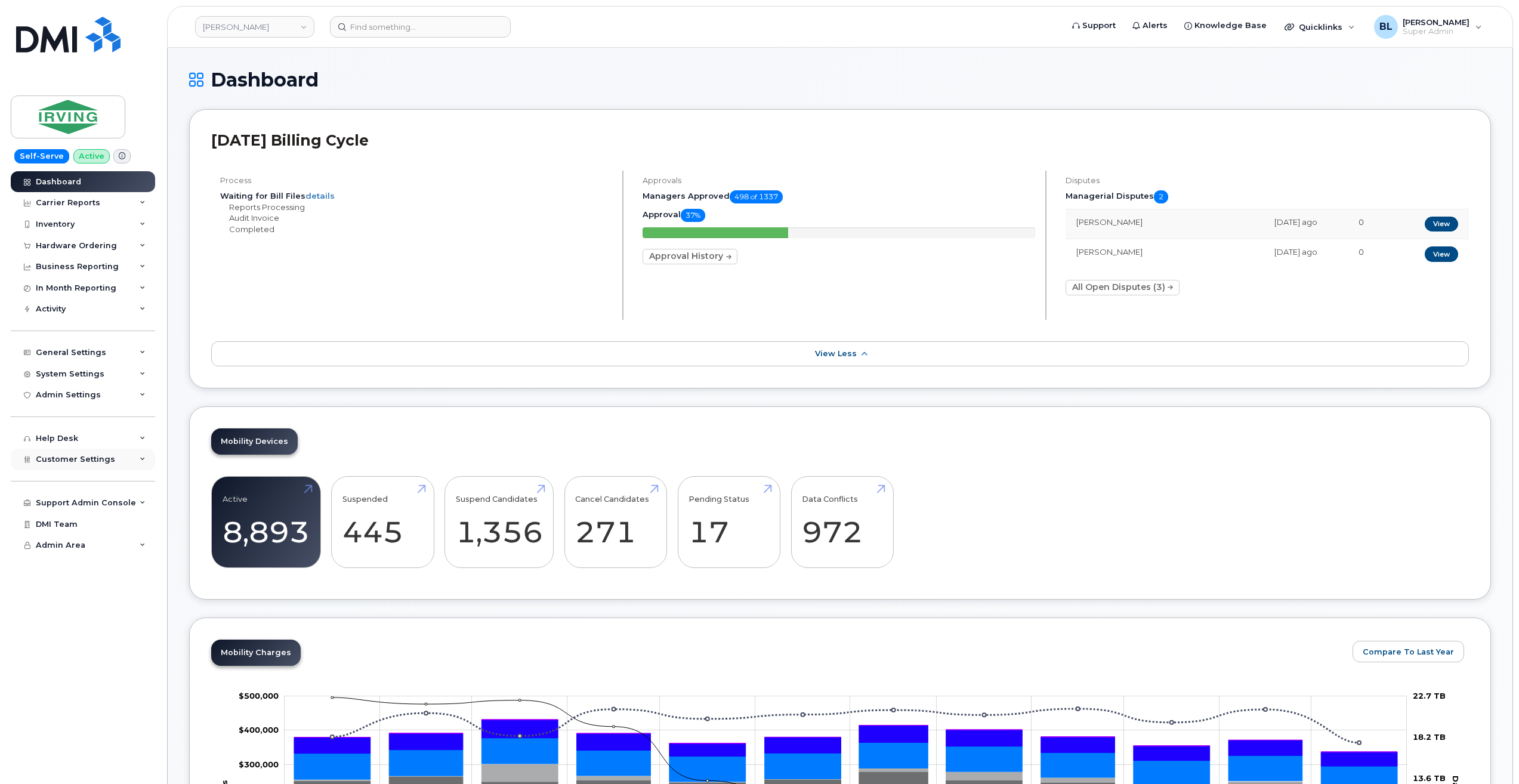
click at [82, 458] on span "Customer Settings" at bounding box center [75, 459] width 79 height 9
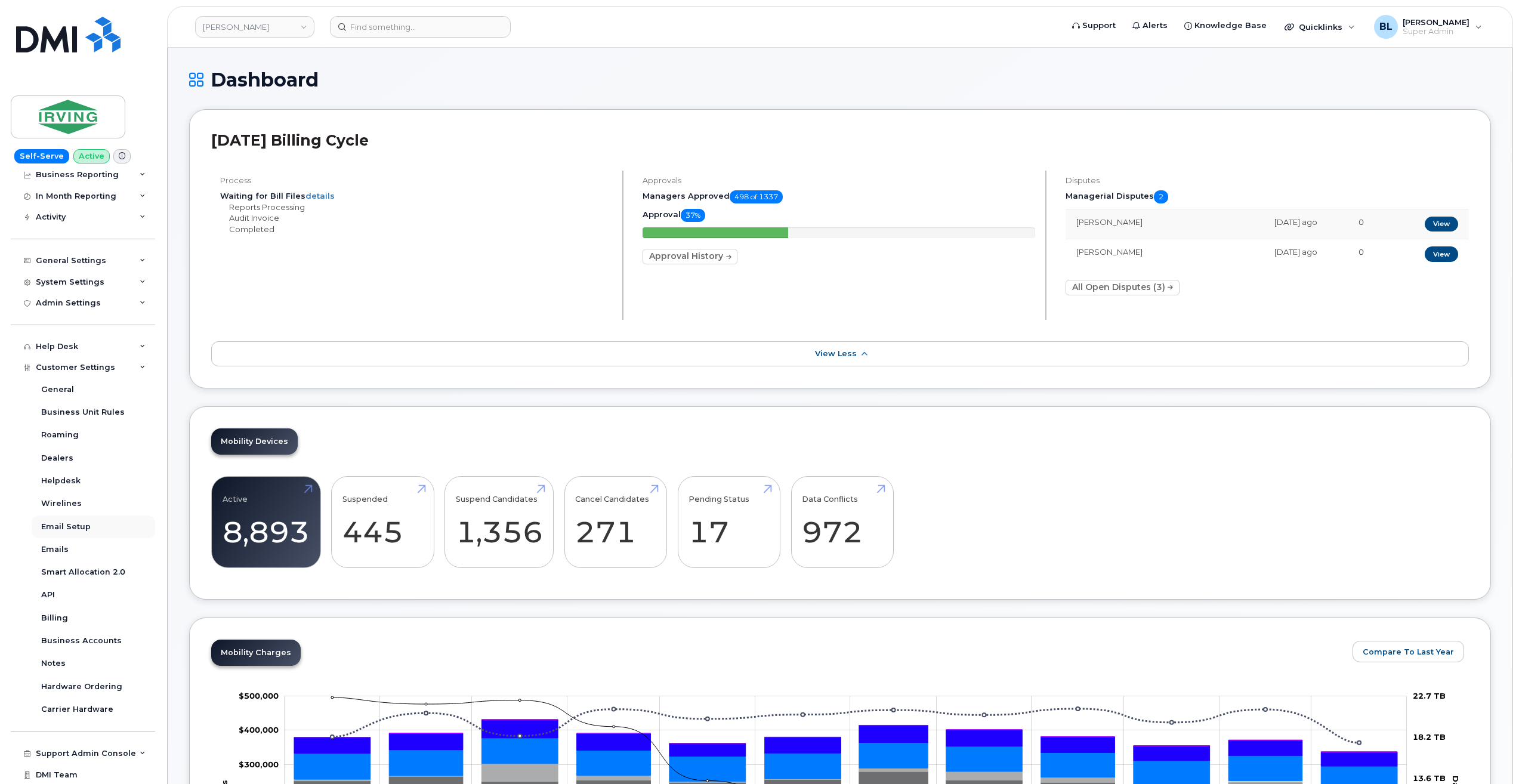
scroll to position [114, 0]
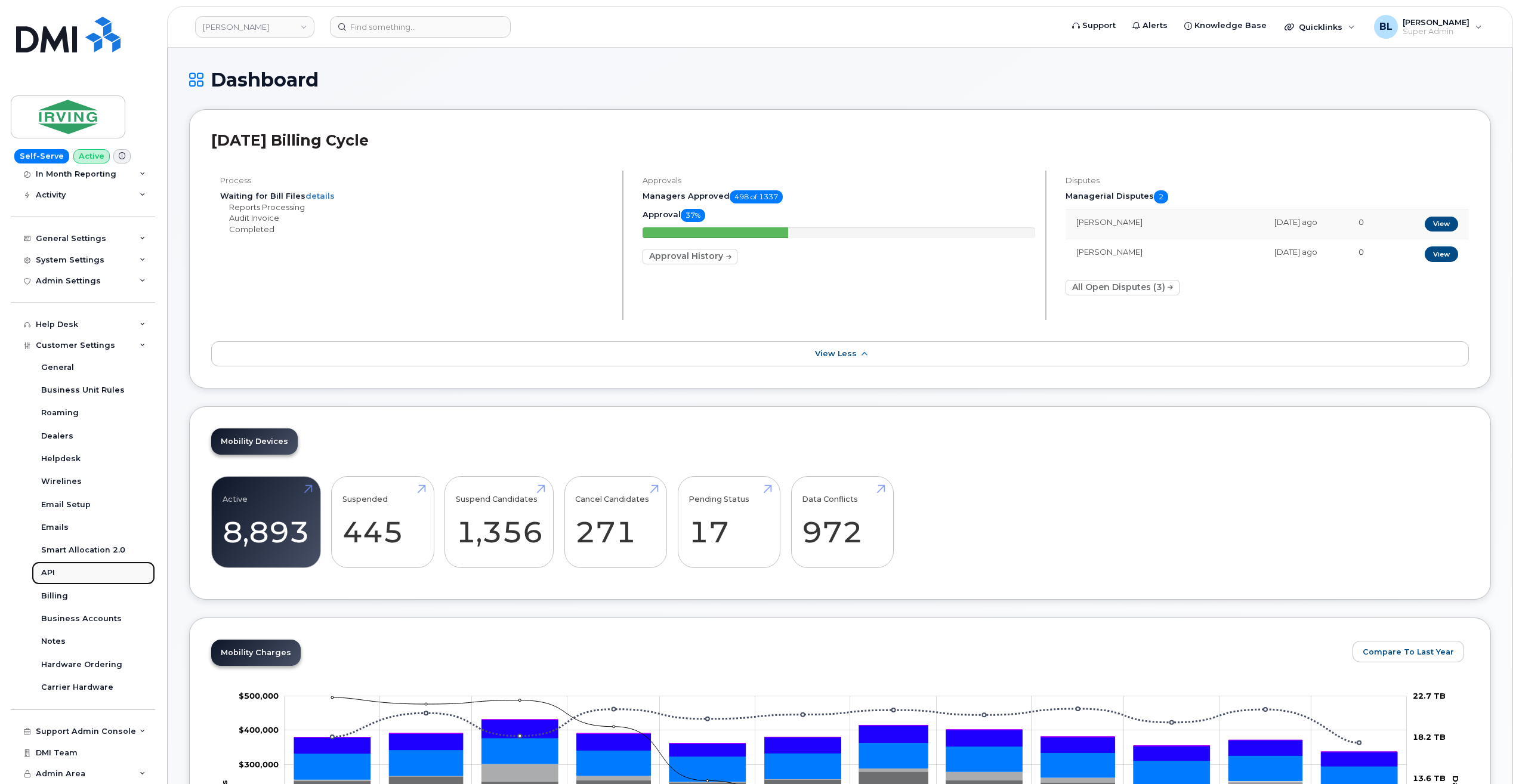
click at [64, 569] on link "API" at bounding box center [93, 572] width 124 height 23
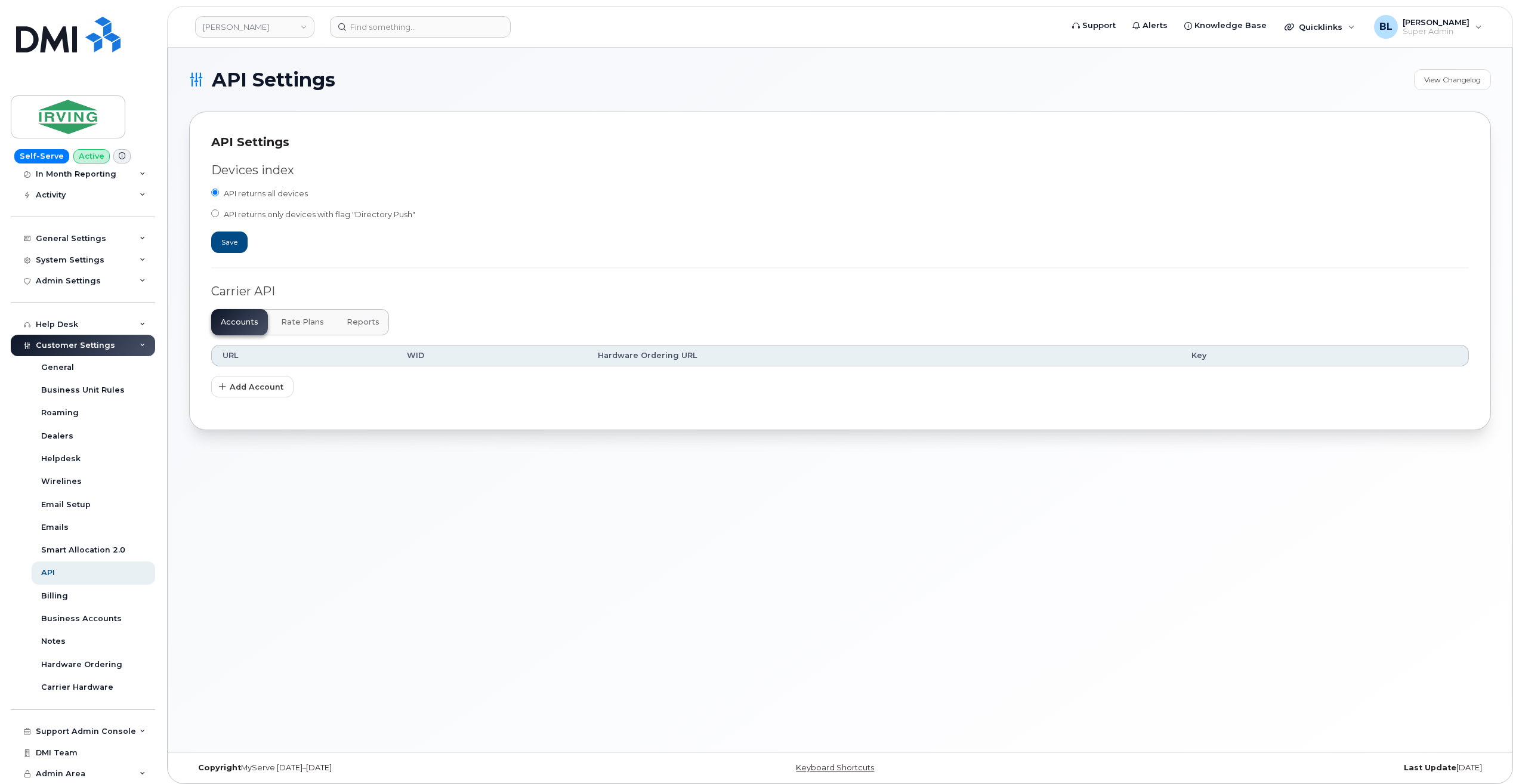
click at [369, 325] on span "Reports" at bounding box center [363, 322] width 33 height 10
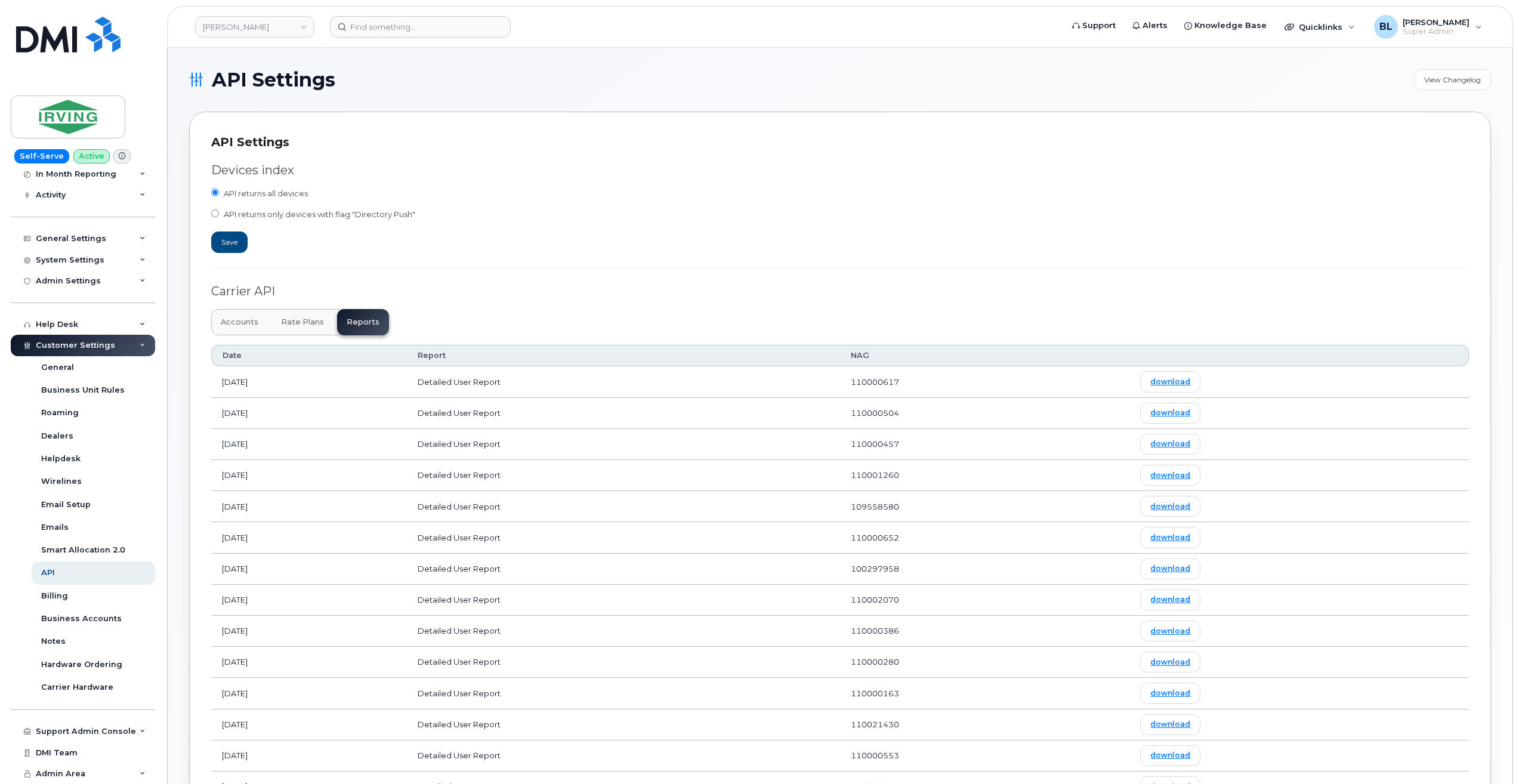
click at [773, 283] on div "Carrier API" at bounding box center [840, 291] width 1258 height 17
click at [741, 386] on td "Detailed User Report" at bounding box center [623, 381] width 433 height 31
click at [1192, 378] on link "download" at bounding box center [1170, 381] width 60 height 21
click at [604, 303] on div "Devices index API returns all devices API returns only devices with flag "Direc…" at bounding box center [840, 668] width 1258 height 1036
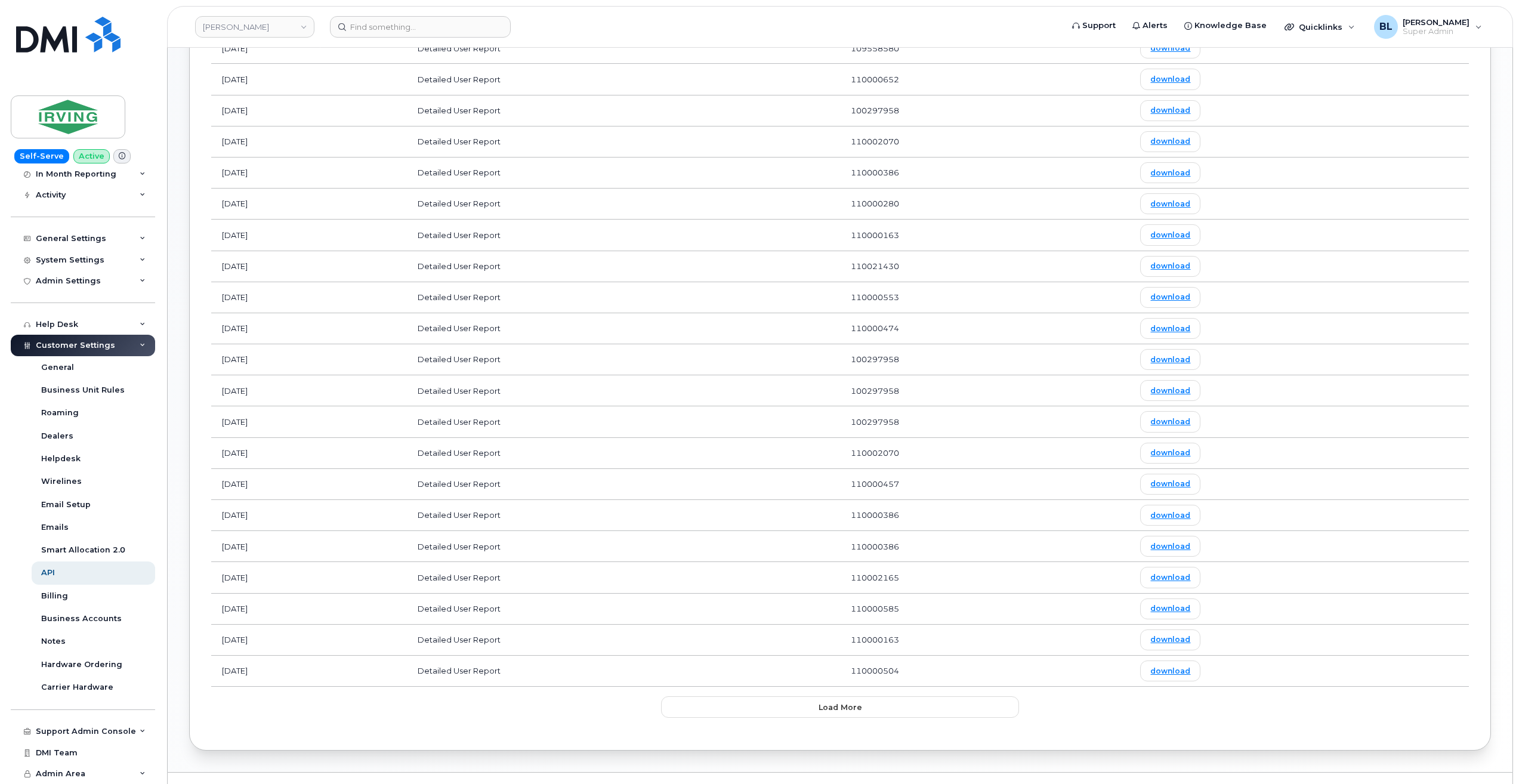
scroll to position [485, 0]
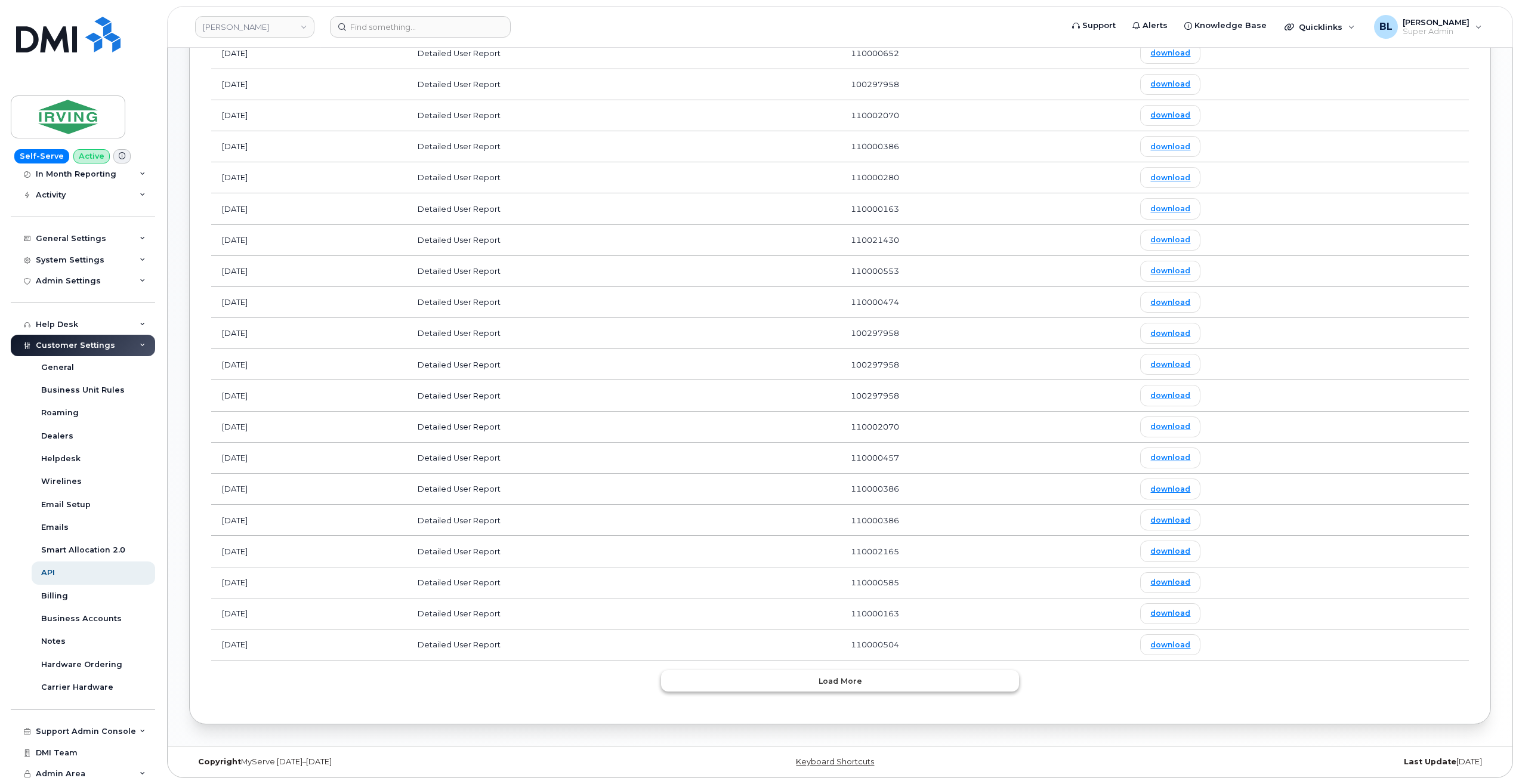
click at [775, 681] on button "Load more" at bounding box center [840, 680] width 358 height 21
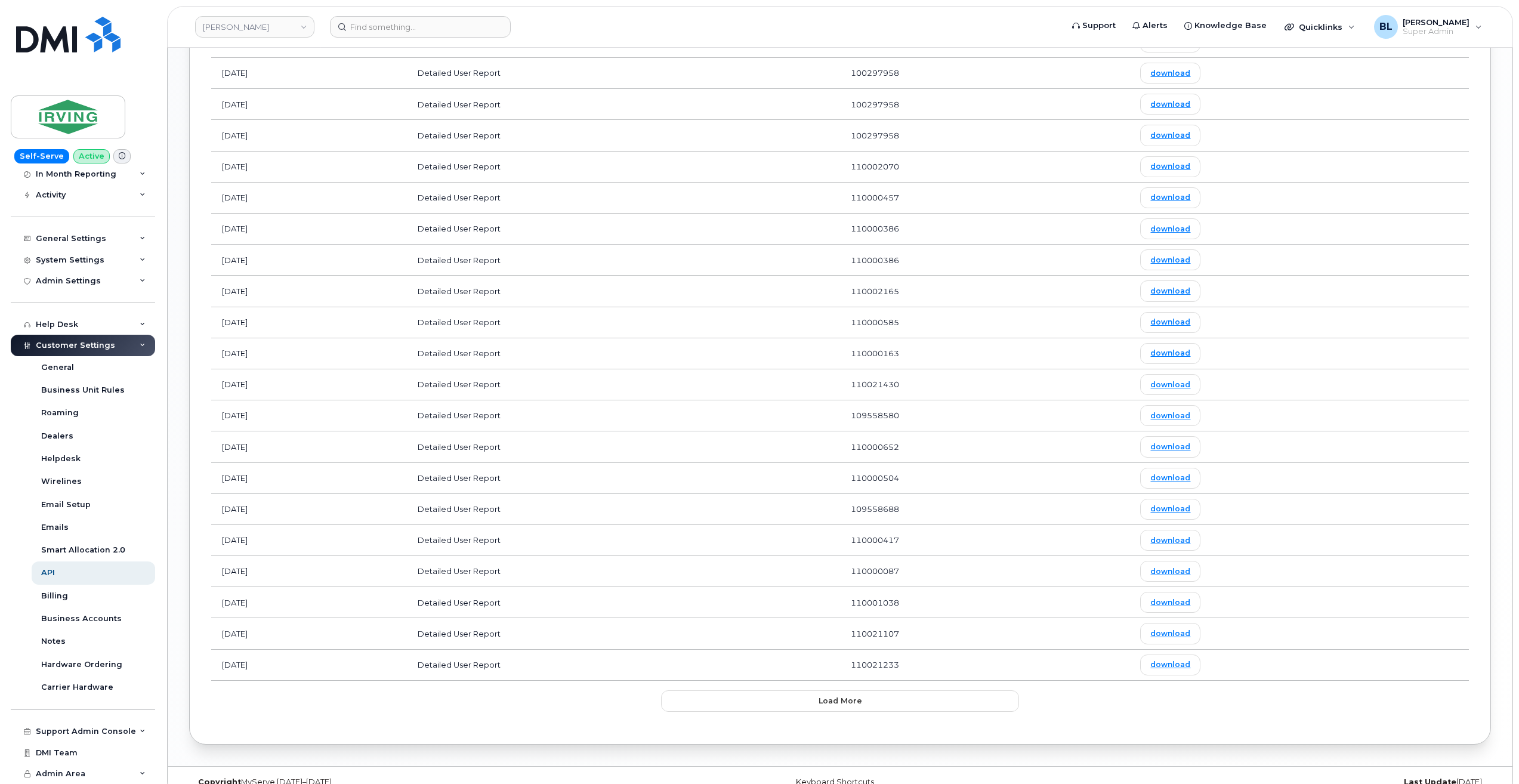
scroll to position [1262, 0]
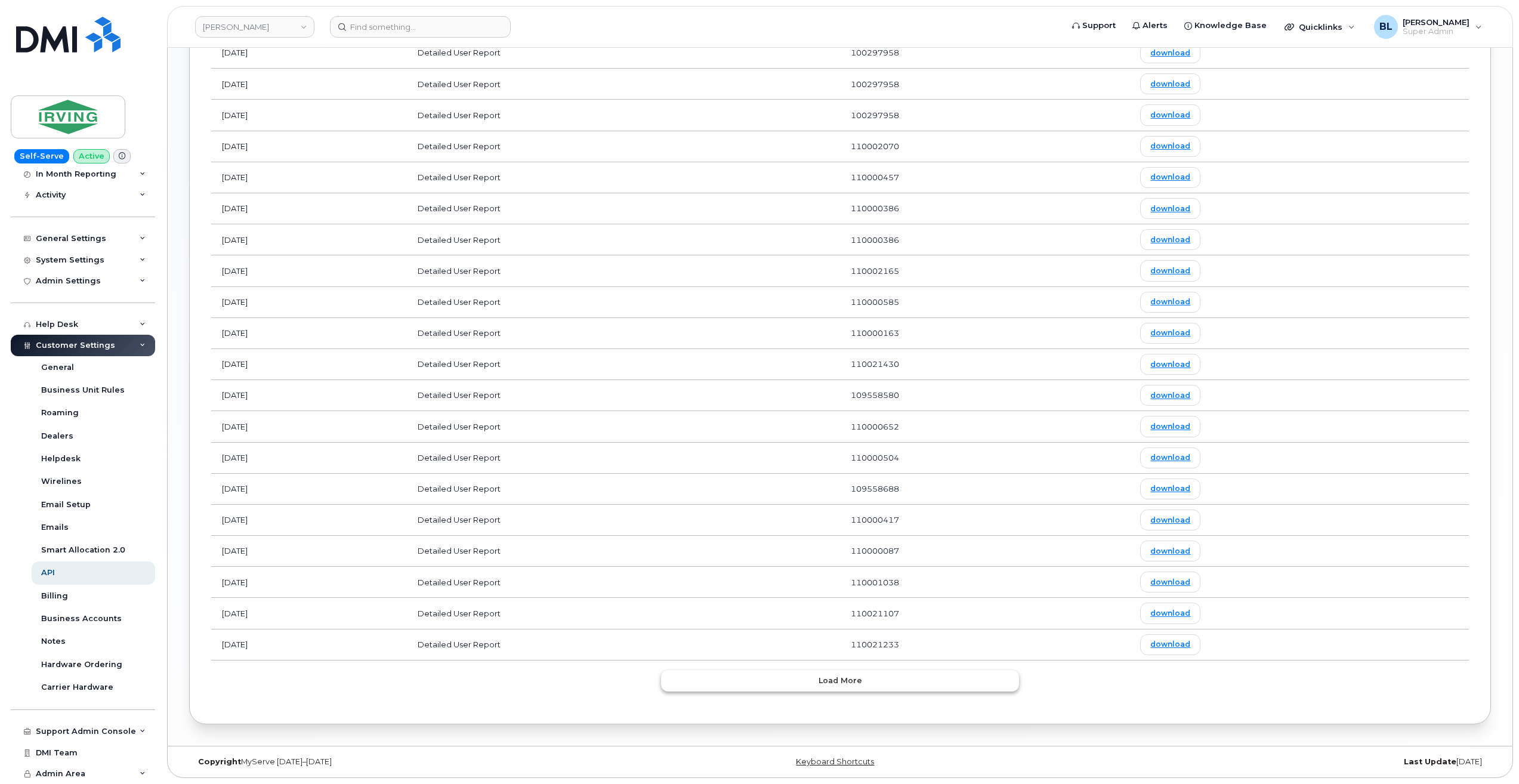
click at [776, 677] on button "Load more" at bounding box center [840, 680] width 358 height 21
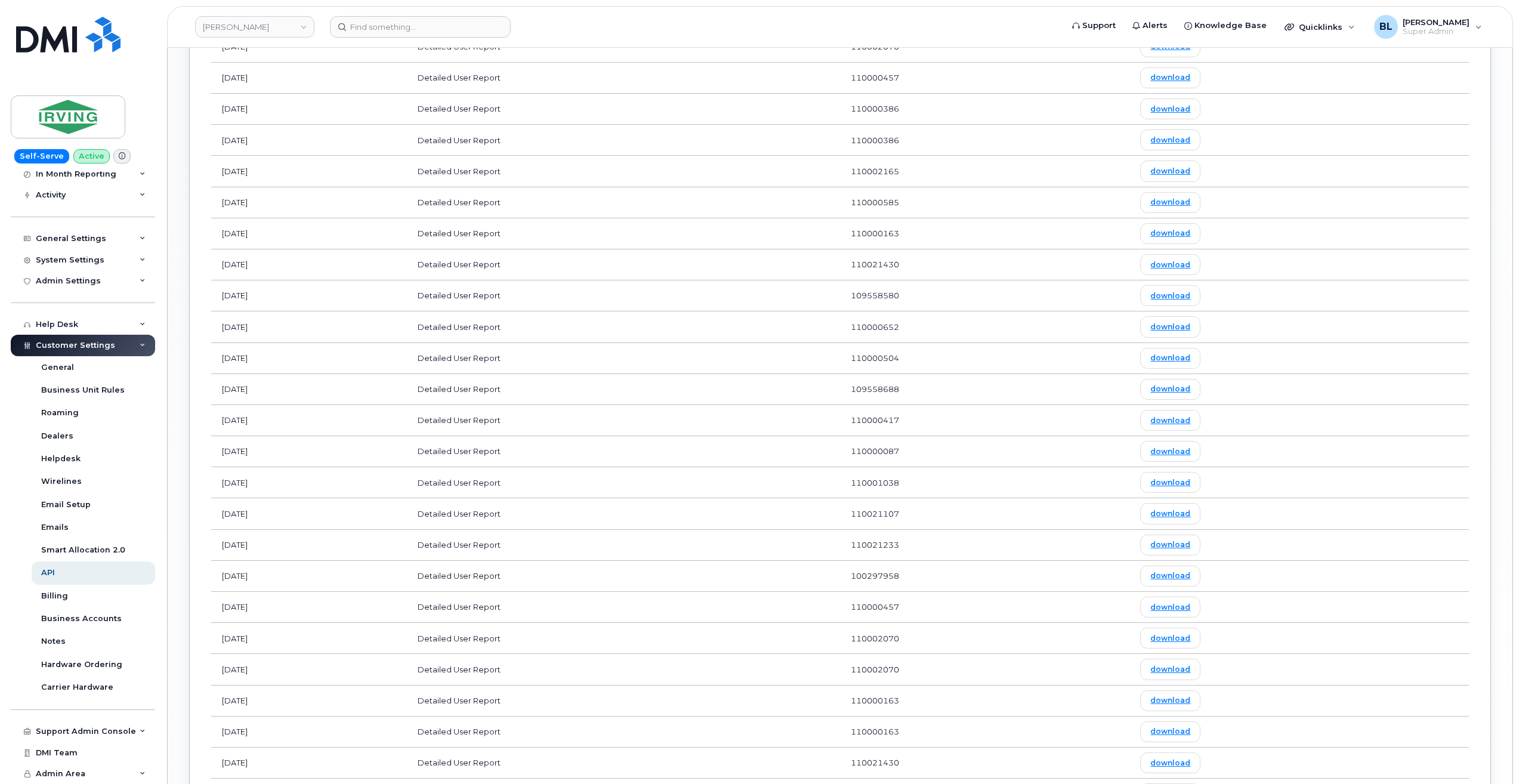
scroll to position [1431, 0]
click at [1191, 468] on link "download" at bounding box center [1170, 476] width 60 height 21
click at [737, 415] on td "Detailed User Report" at bounding box center [623, 413] width 433 height 31
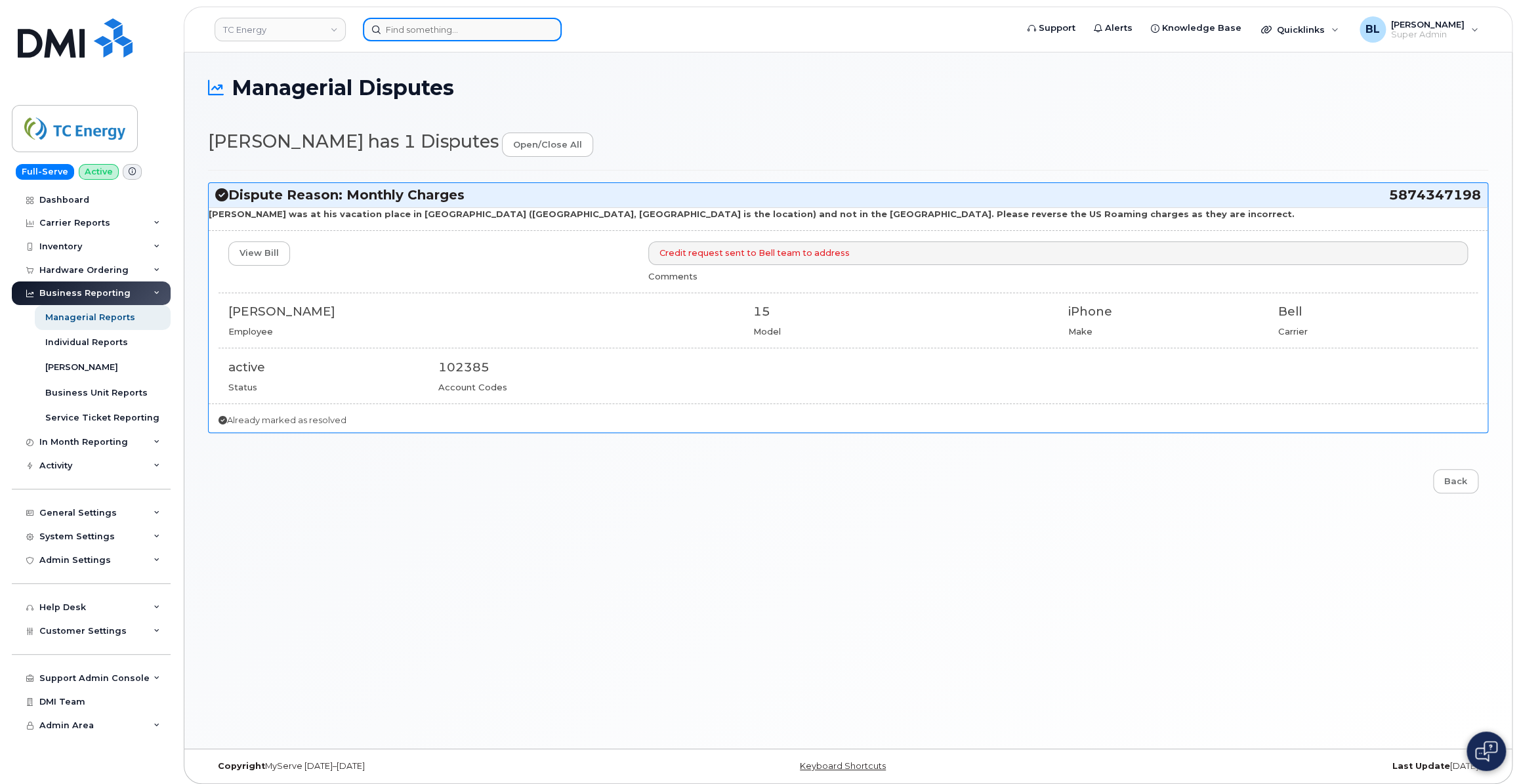
click at [471, 34] on input at bounding box center [462, 29] width 199 height 23
paste input "8157661248"
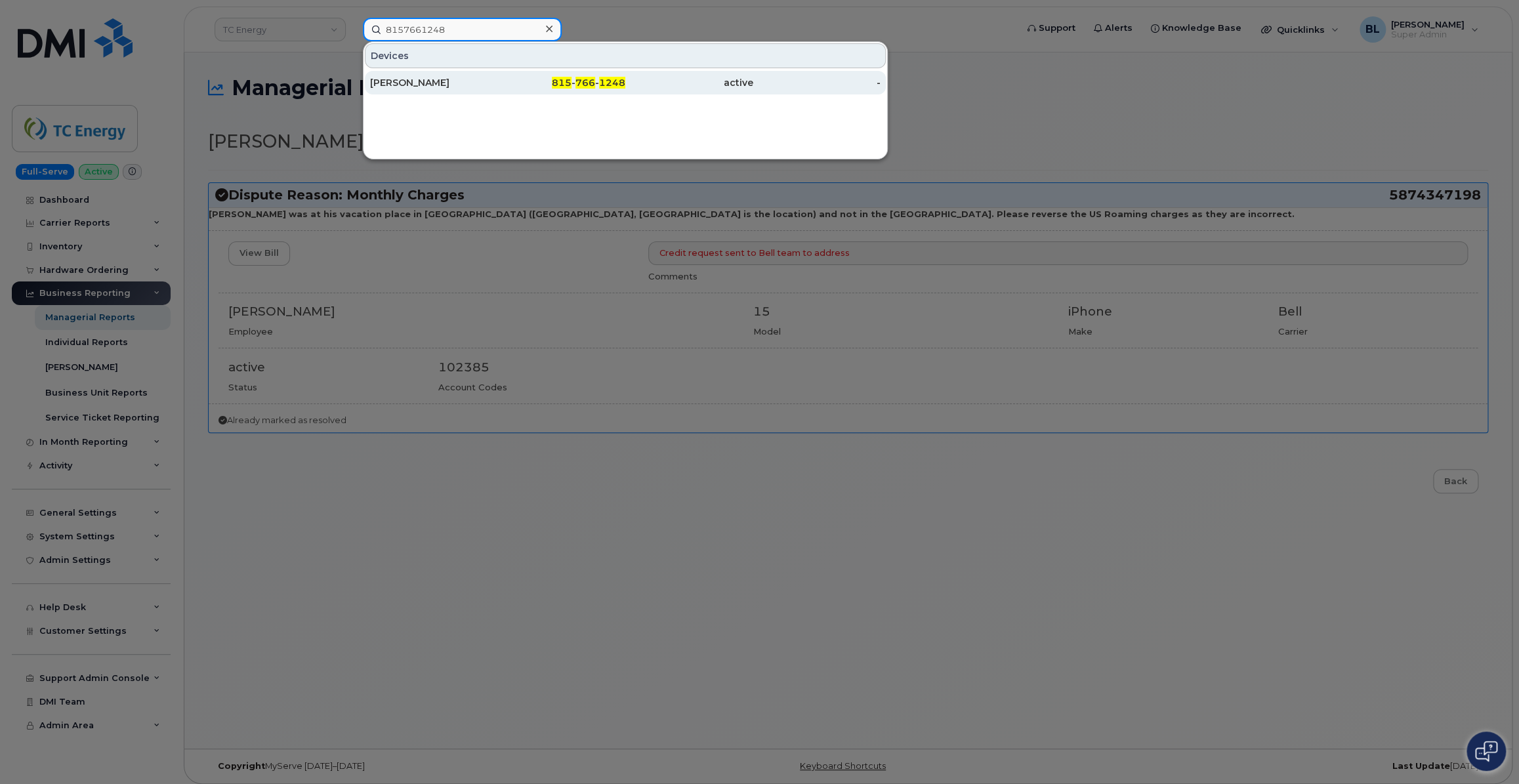
type input "8157661248"
click at [498, 90] on div "[PERSON_NAME]" at bounding box center [562, 82] width 128 height 23
